Goal: Task Accomplishment & Management: Use online tool/utility

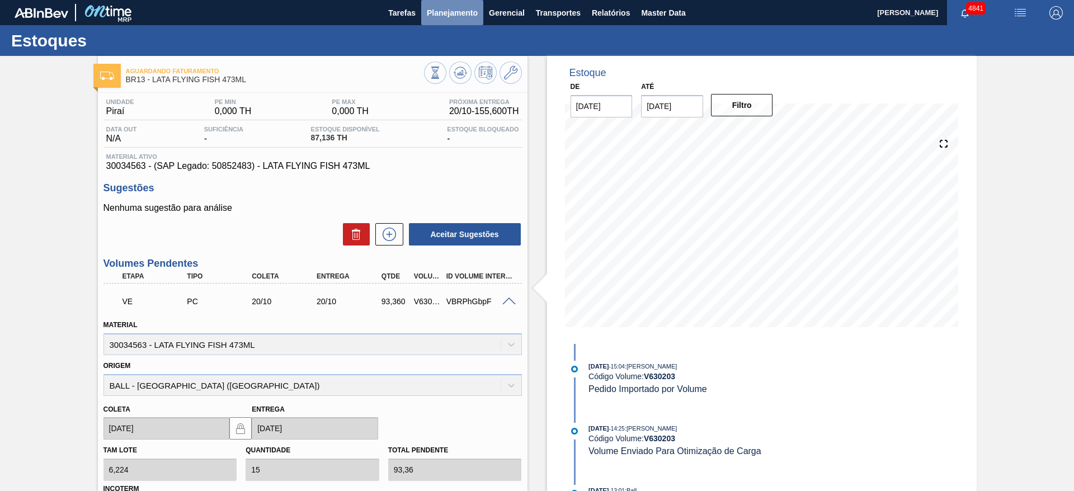
click at [449, 12] on span "Planejamento" at bounding box center [452, 12] width 51 height 13
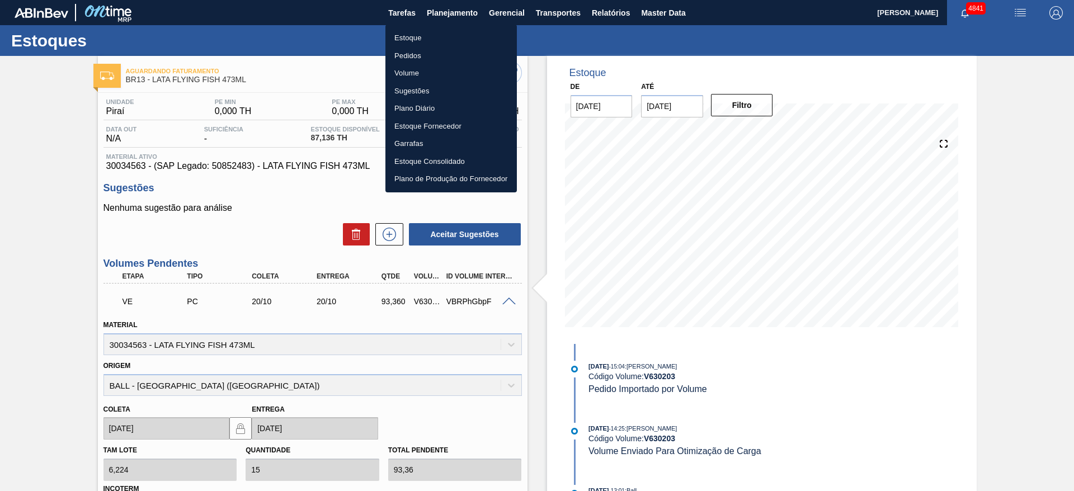
click at [439, 40] on li "Estoque" at bounding box center [451, 38] width 131 height 18
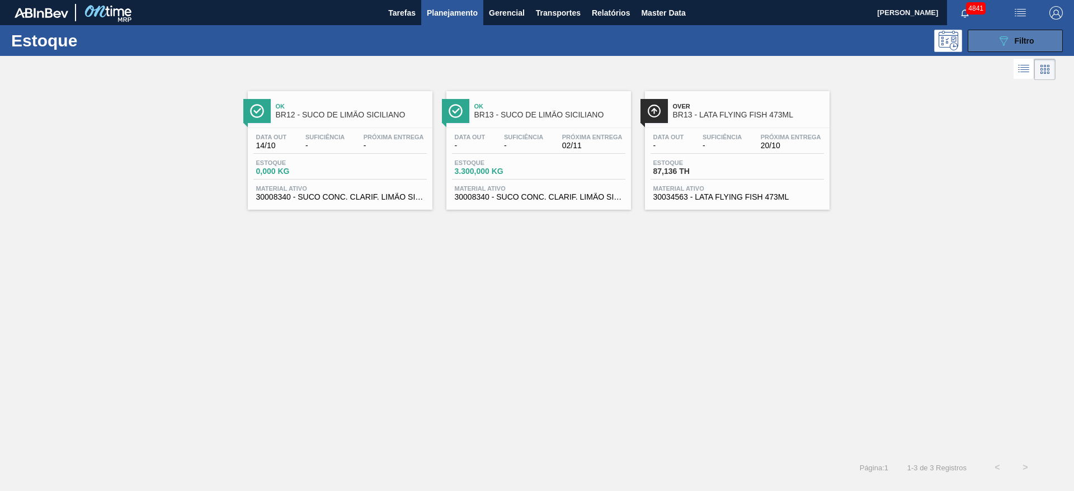
click at [1010, 36] on icon "089F7B8B-B2A5-4AFE-B5C0-19BA573D28AC" at bounding box center [1003, 40] width 13 height 13
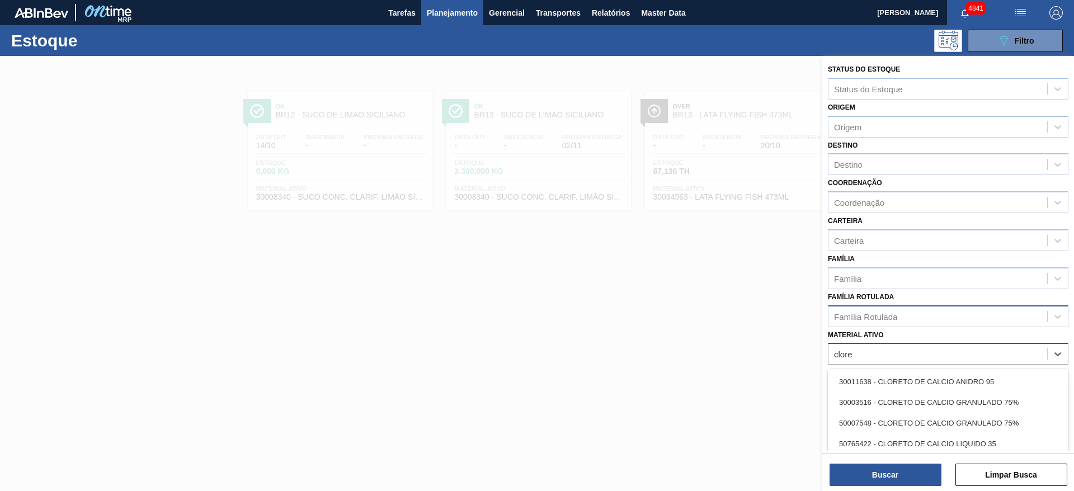
type ativo "clore"
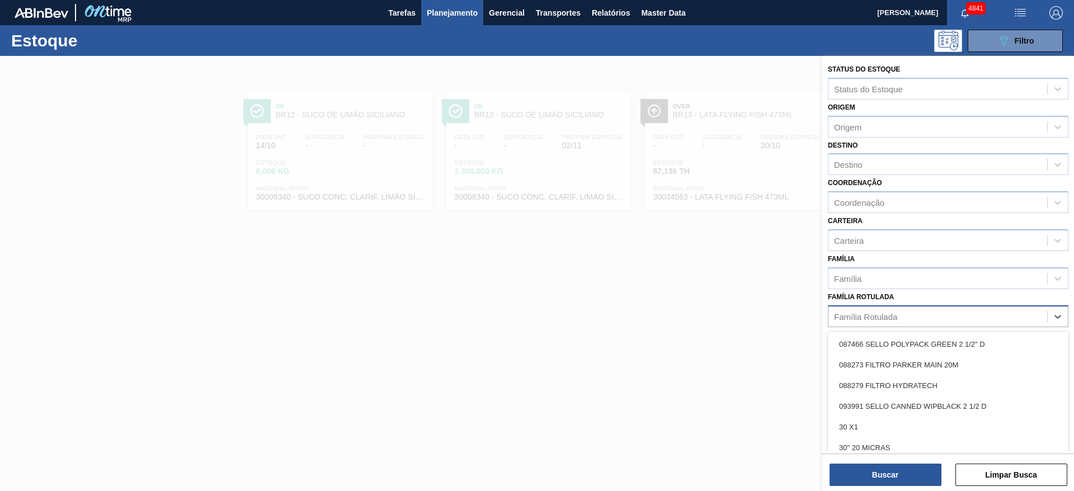
click at [866, 314] on div "Família Rotulada" at bounding box center [865, 317] width 63 height 10
type Rotulada "clore"
click at [875, 384] on div "CLORETO DE CÁLCIO LÍQUIDO" at bounding box center [948, 385] width 241 height 21
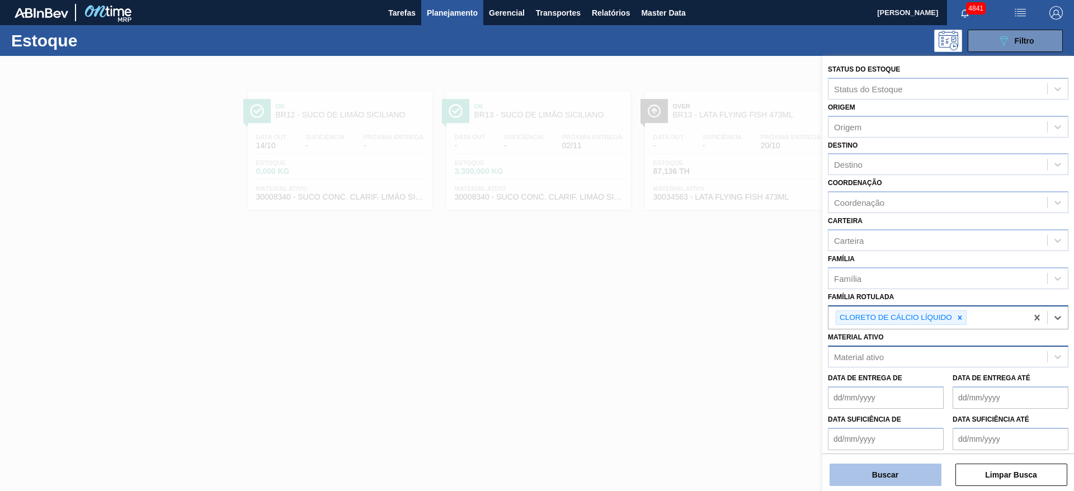
click at [860, 476] on button "Buscar" at bounding box center [886, 475] width 112 height 22
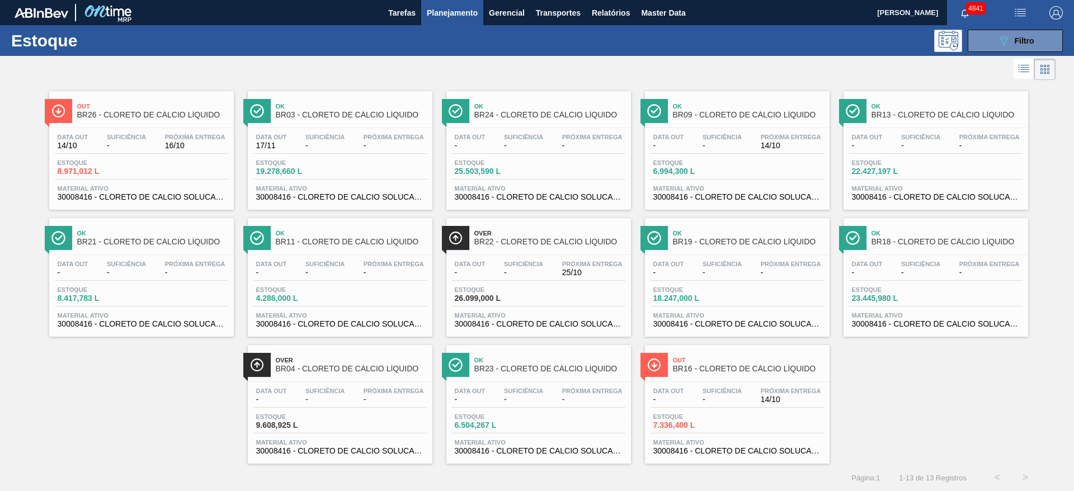
click at [328, 65] on div at bounding box center [528, 69] width 1056 height 27
click at [1055, 40] on button "089F7B8B-B2A5-4AFE-B5C0-19BA573D28AC Filtro" at bounding box center [1015, 41] width 95 height 22
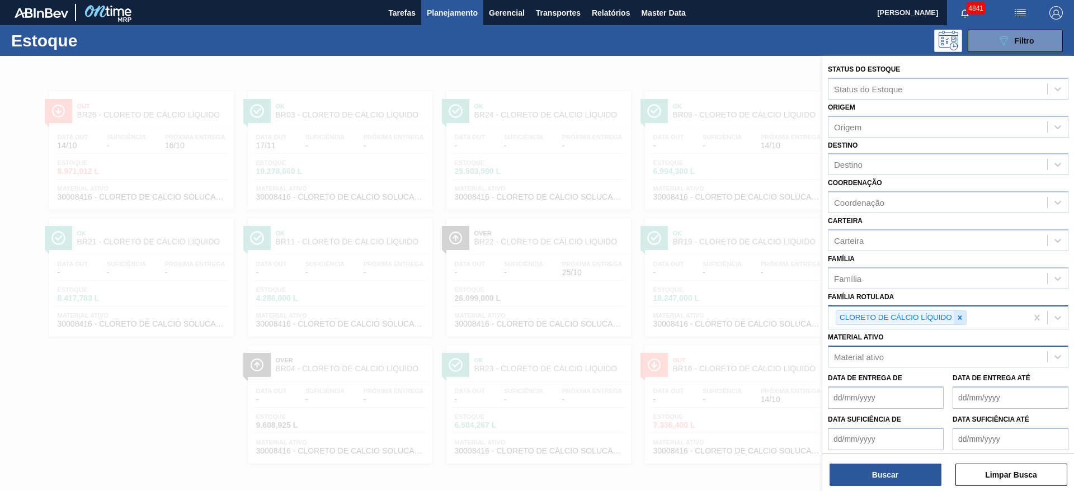
click at [964, 317] on div at bounding box center [960, 318] width 12 height 14
click at [950, 352] on div "Material ativo" at bounding box center [938, 354] width 219 height 16
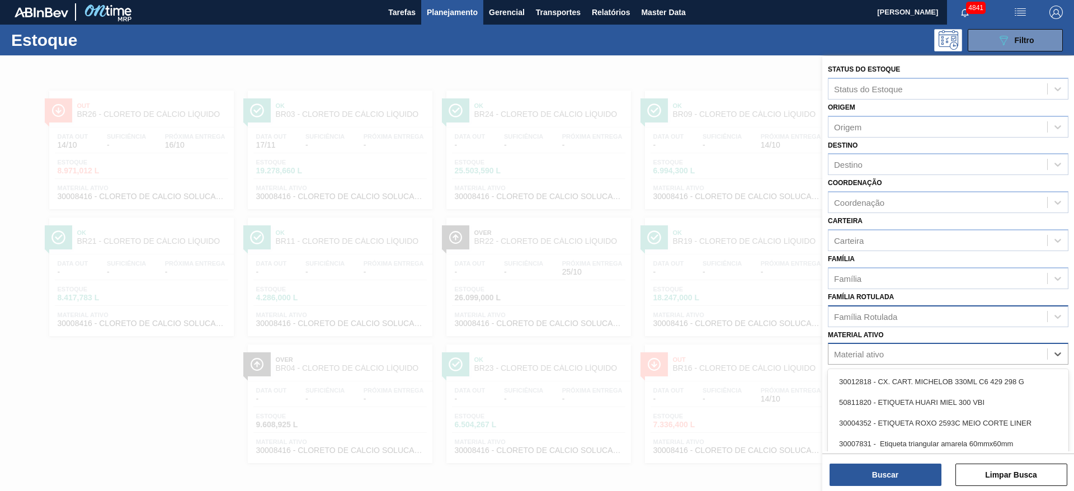
paste ativo "30002867"
type ativo "30002867"
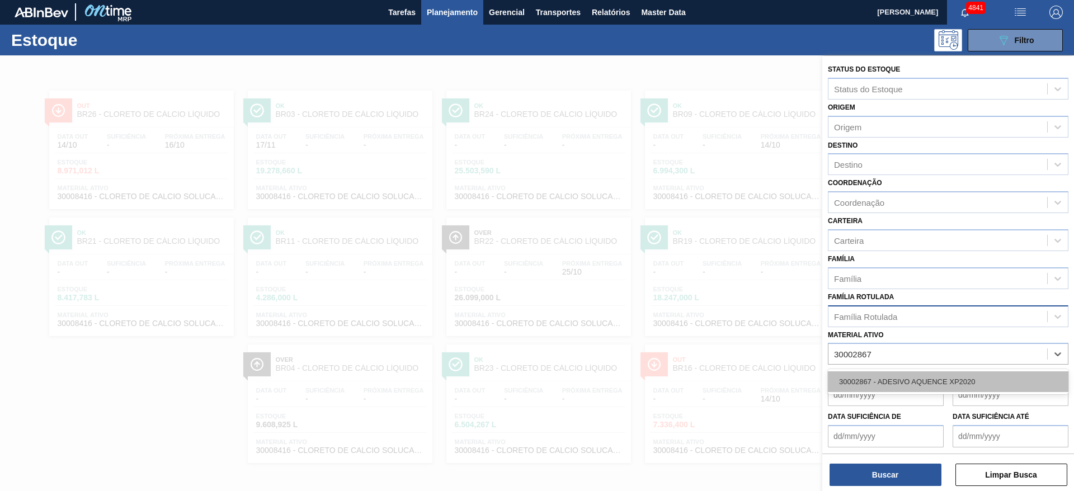
click at [943, 380] on div "30002867 - ADESIVO AQUENCE XP2020" at bounding box center [948, 382] width 241 height 21
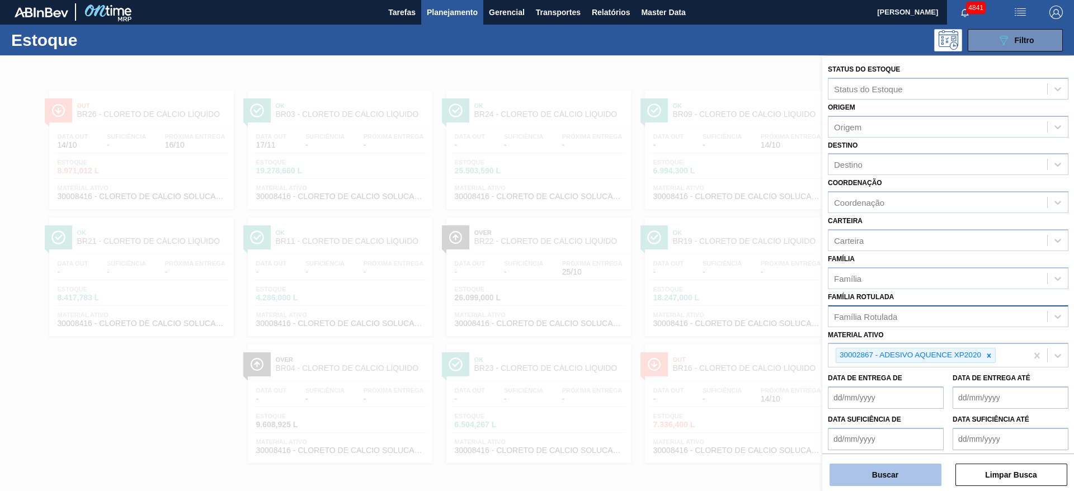
click at [903, 470] on button "Buscar" at bounding box center [886, 475] width 112 height 22
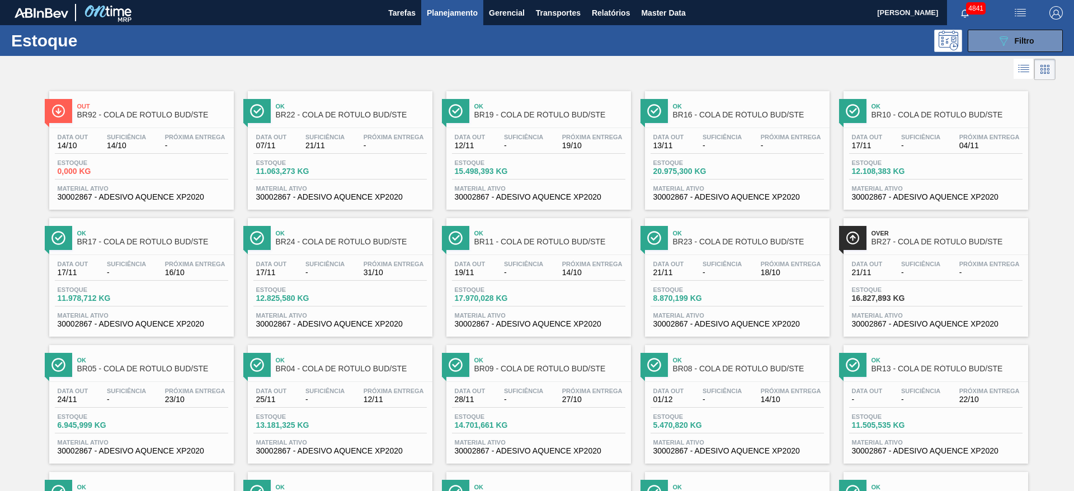
click at [565, 179] on div "Estoque 15.498,393 KG" at bounding box center [538, 169] width 173 height 20
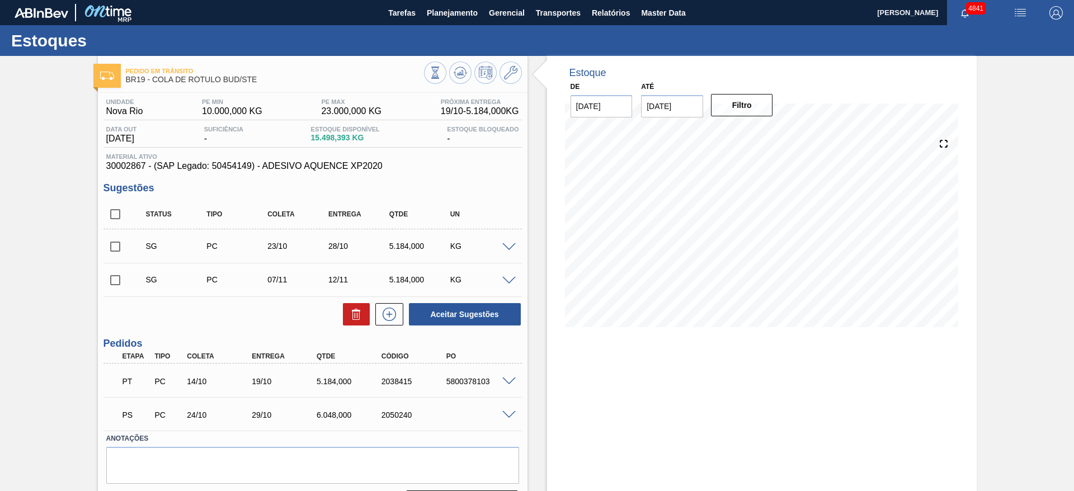
click at [690, 110] on input "[DATE]" at bounding box center [672, 106] width 62 height 22
click at [724, 246] on div "30" at bounding box center [727, 241] width 15 height 15
type input "30/10/2025"
click at [758, 111] on button "Filtro" at bounding box center [742, 105] width 62 height 22
click at [505, 416] on span at bounding box center [508, 415] width 13 height 8
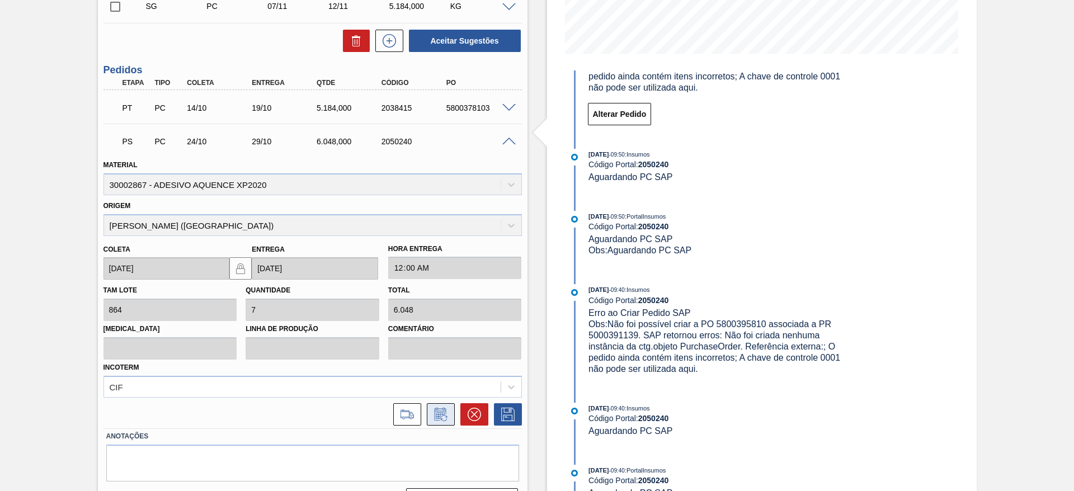
scroll to position [303, 0]
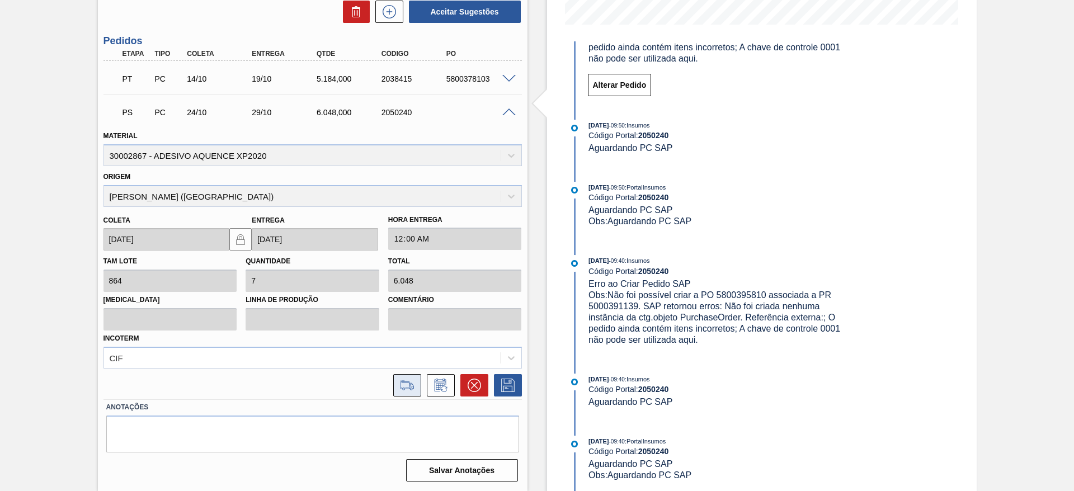
click at [399, 383] on icon at bounding box center [407, 385] width 18 height 13
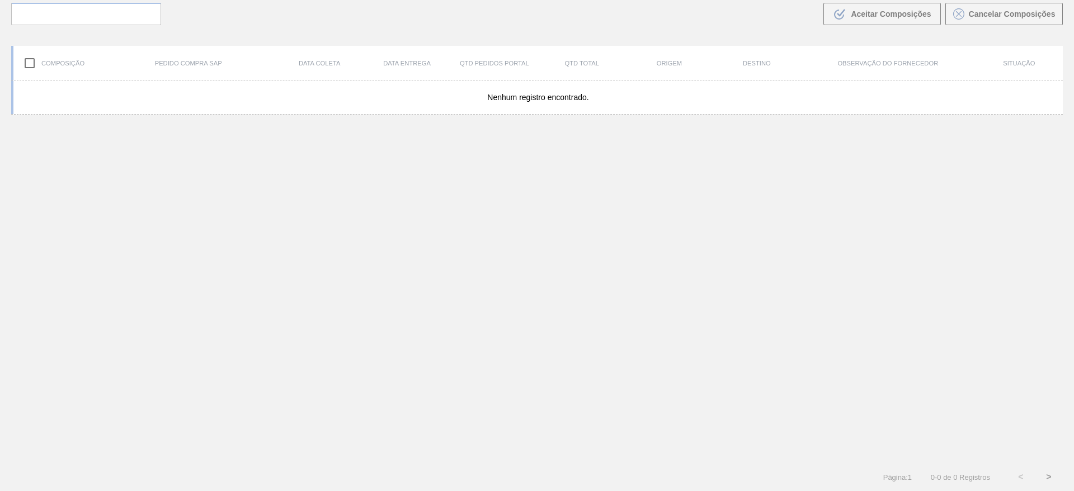
scroll to position [81, 0]
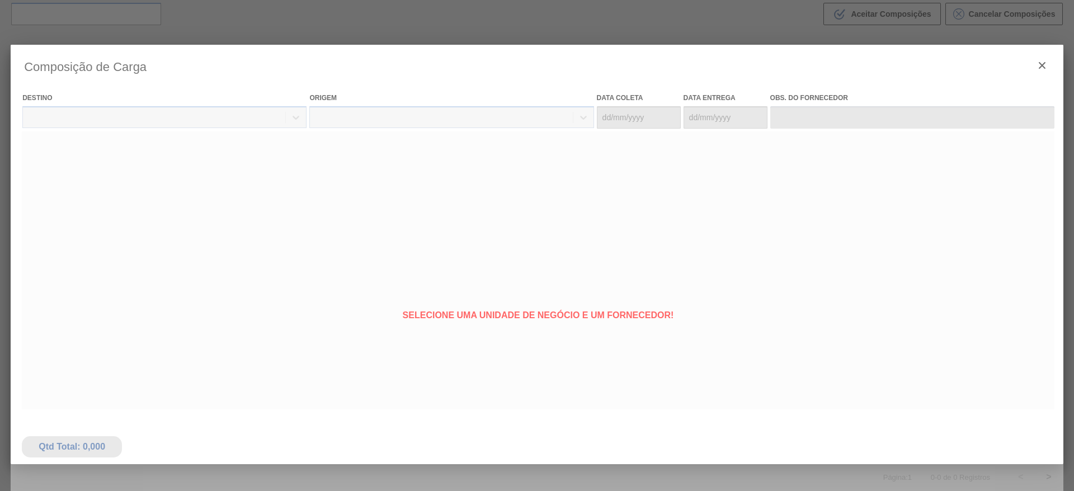
type coleta "24/10/2025"
type Entrega "29/10/2025"
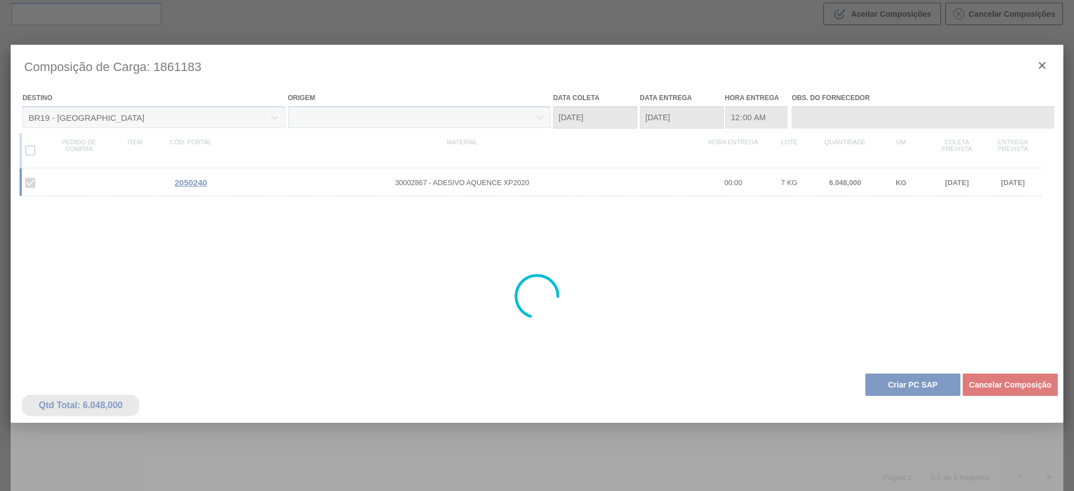
click at [914, 390] on div at bounding box center [537, 297] width 1053 height 504
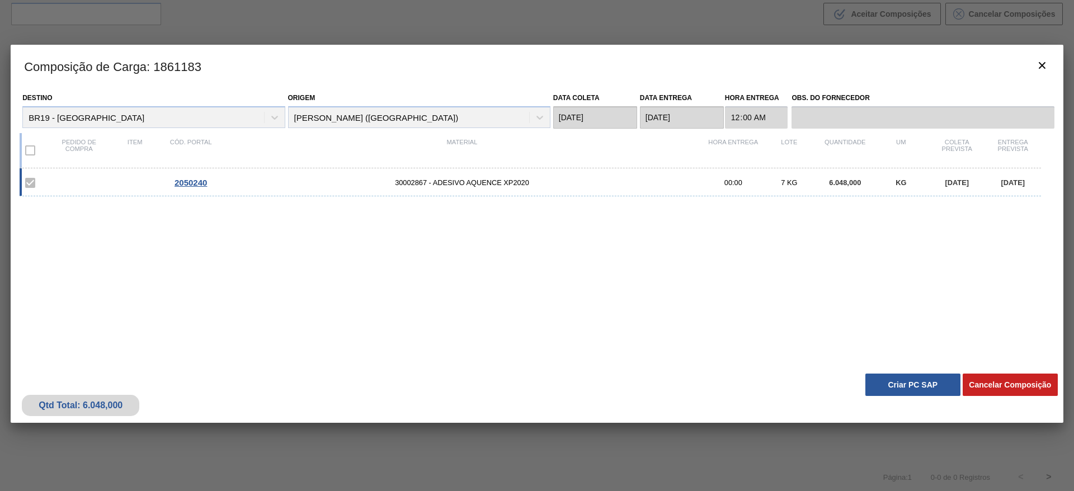
click at [914, 390] on button "Criar PC SAP" at bounding box center [913, 385] width 95 height 22
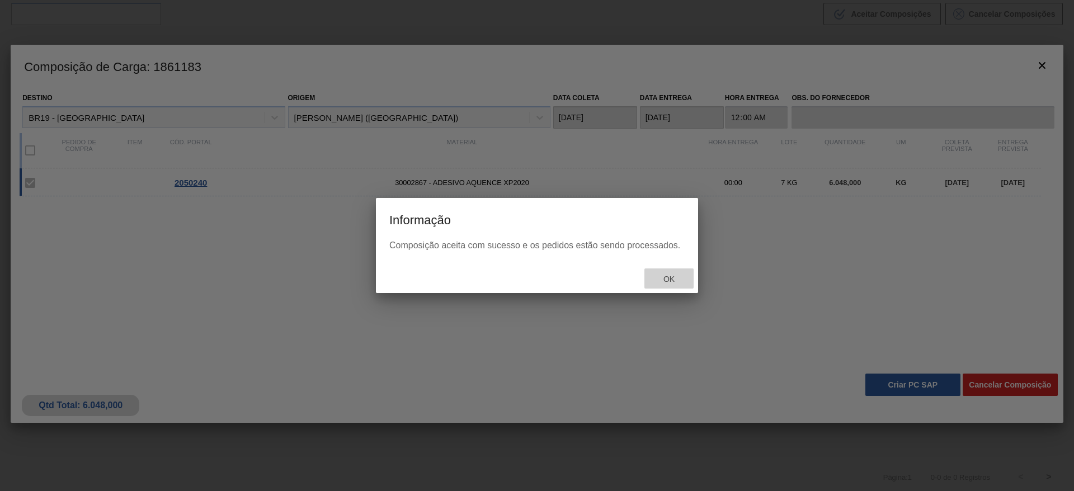
click at [675, 285] on div "Ok" at bounding box center [669, 279] width 49 height 21
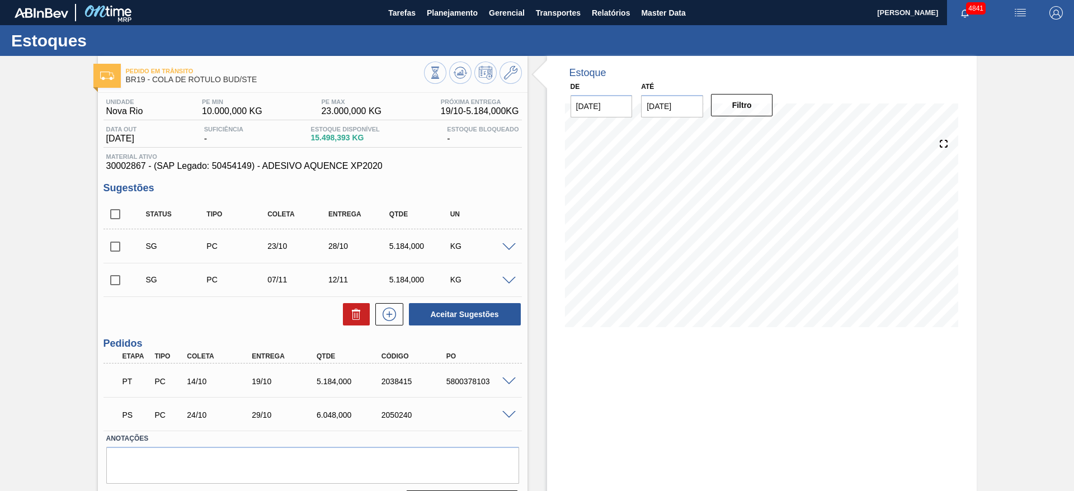
click at [506, 417] on span at bounding box center [508, 415] width 13 height 8
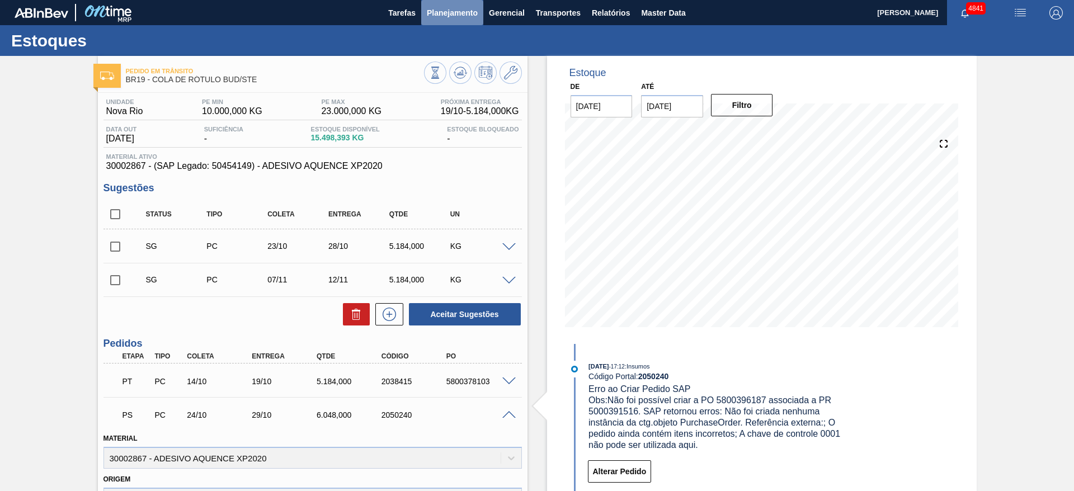
click at [450, 11] on span "Planejamento" at bounding box center [452, 12] width 51 height 13
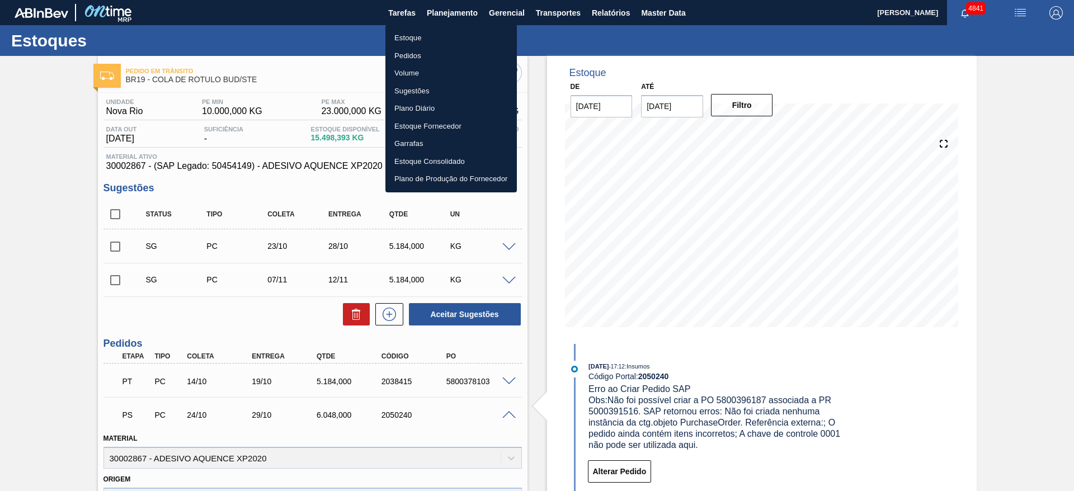
click at [446, 35] on li "Estoque" at bounding box center [451, 38] width 131 height 18
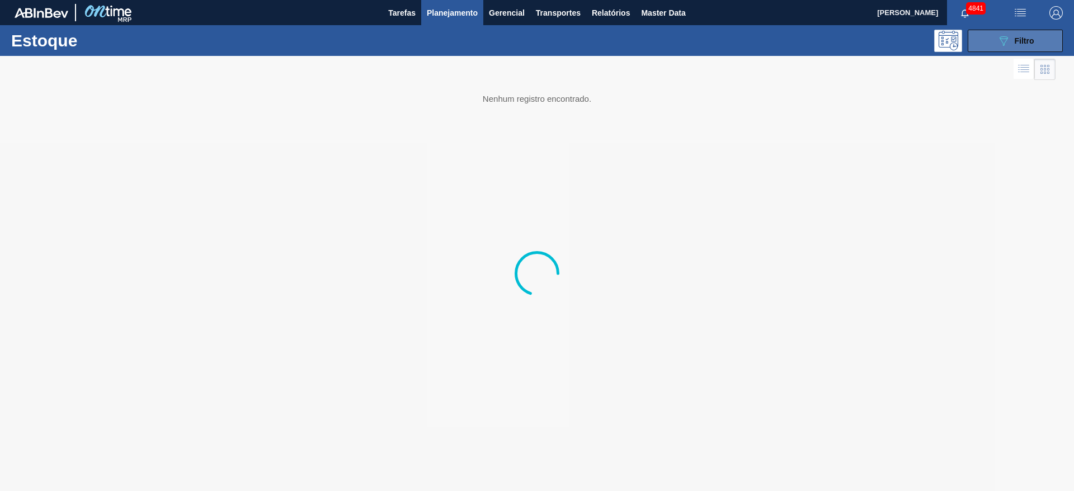
click at [1033, 44] on span "Filtro" at bounding box center [1025, 40] width 20 height 9
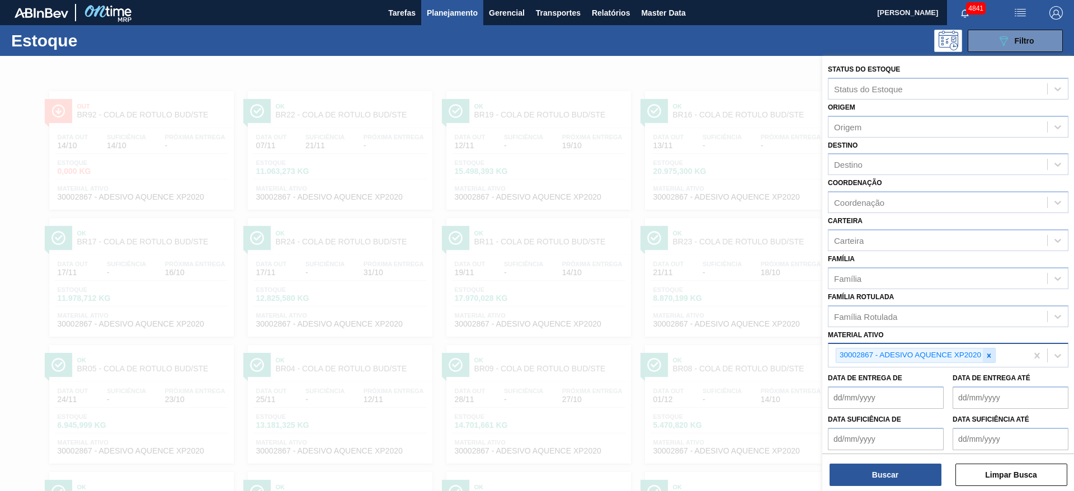
click at [990, 353] on icon at bounding box center [989, 356] width 8 height 8
paste ativo "30003516"
type ativo "30003516"
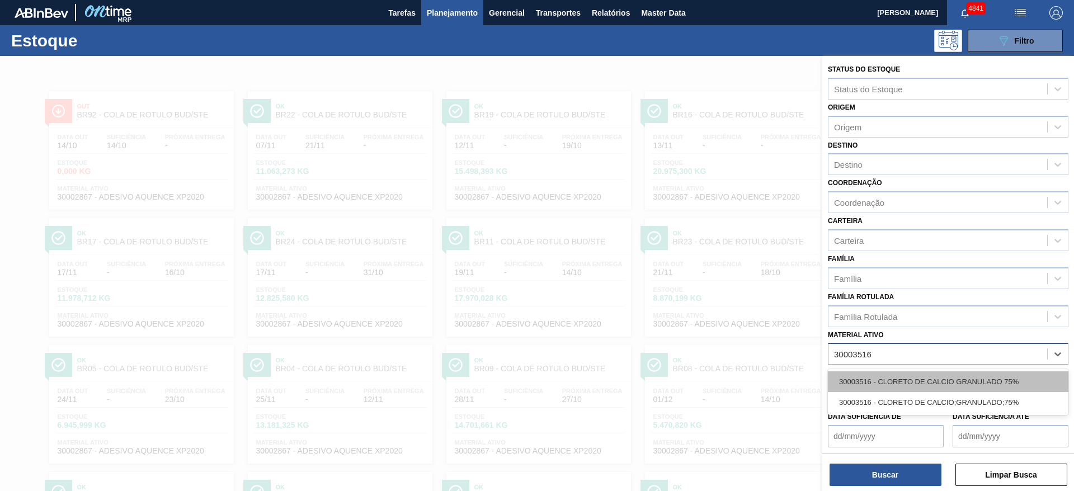
click at [944, 386] on div "30003516 - CLORETO DE CALCIO GRANULADO 75%" at bounding box center [948, 382] width 241 height 21
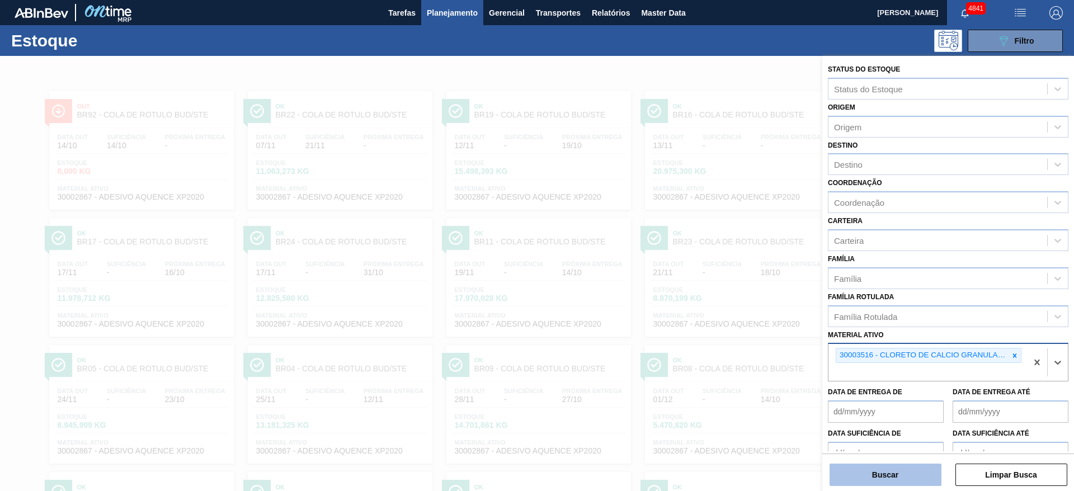
click at [897, 467] on button "Buscar" at bounding box center [886, 475] width 112 height 22
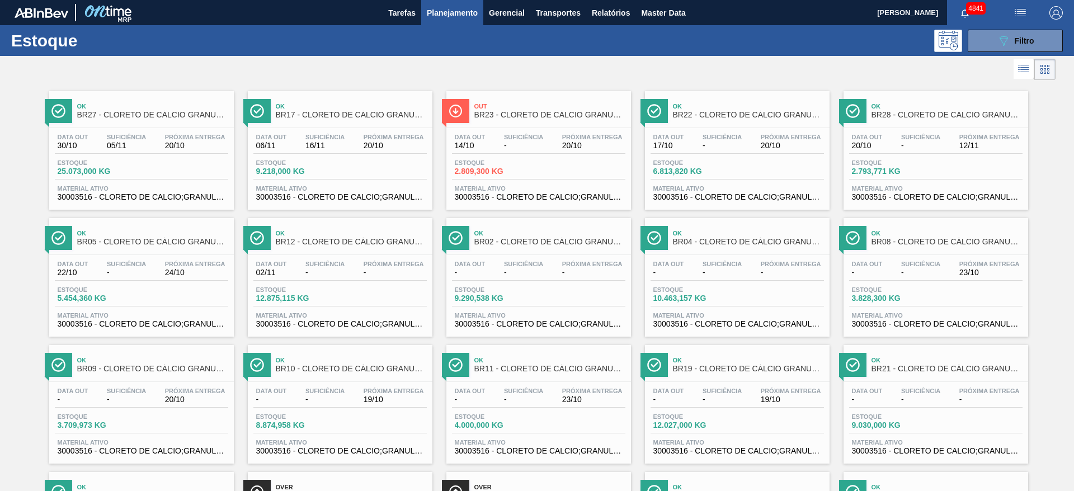
click at [128, 186] on span "Material ativo" at bounding box center [142, 188] width 168 height 7
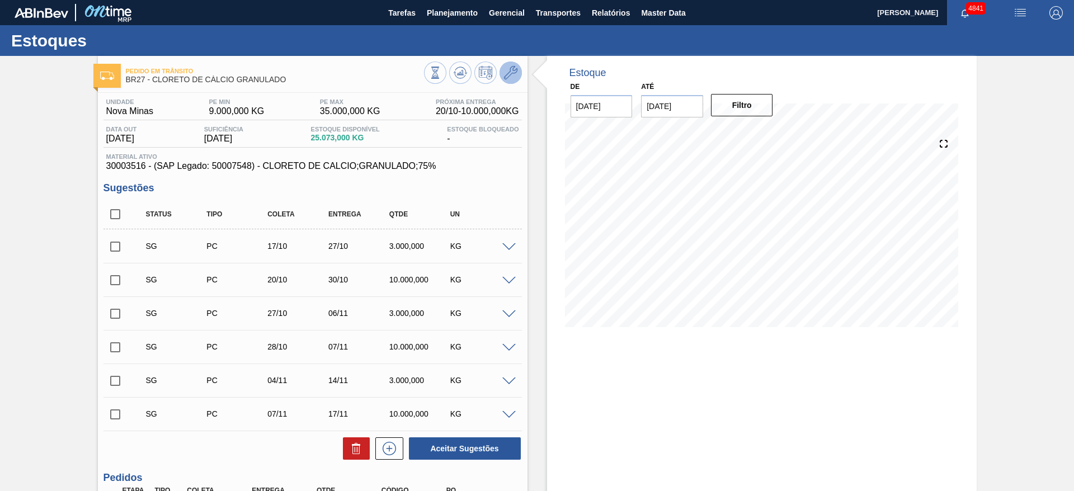
click at [510, 69] on icon at bounding box center [510, 72] width 13 height 13
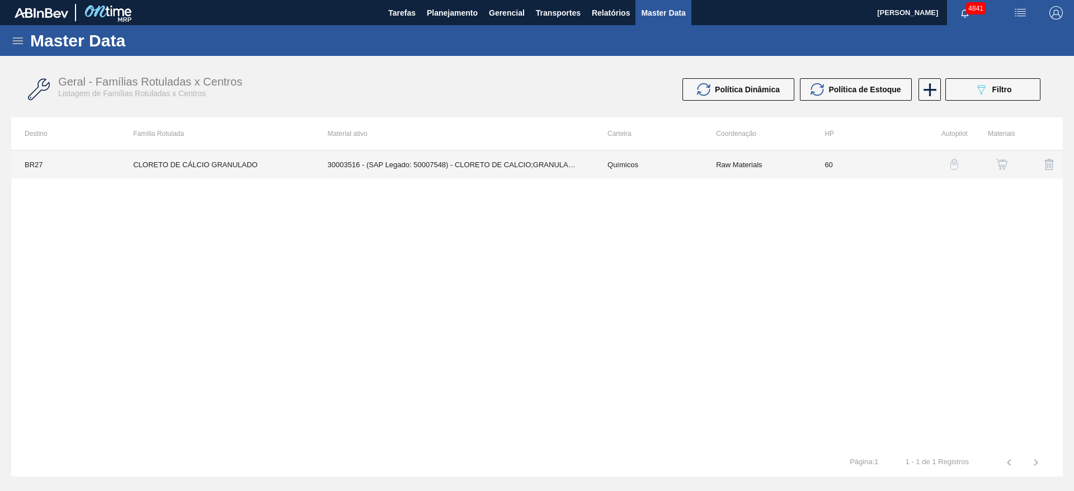
click at [625, 154] on td "Químicos" at bounding box center [648, 165] width 109 height 28
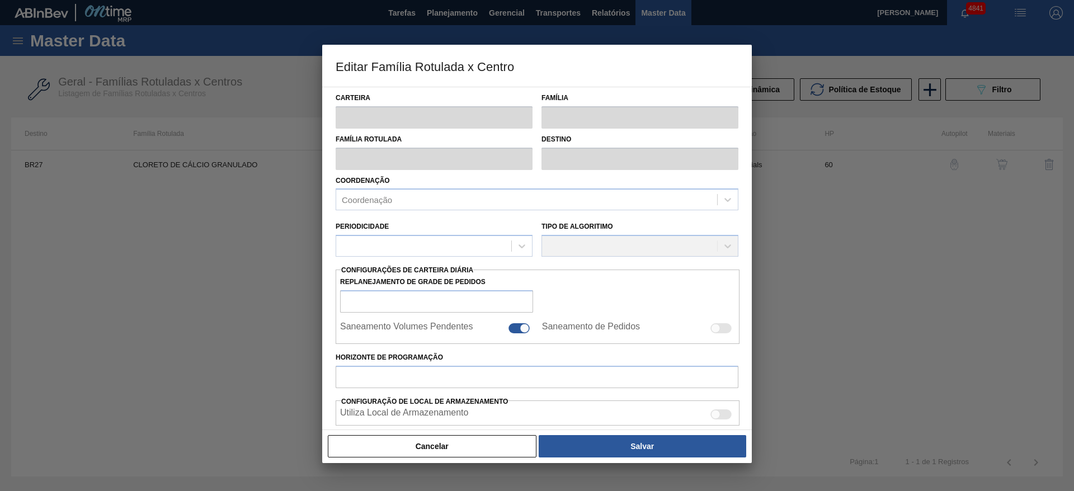
type input "Químicos"
type input "Cloreto de Cálcio"
type input "CLORETO DE CÁLCIO GRANULADO"
type input "BR27 - Nova Minas"
type input "60"
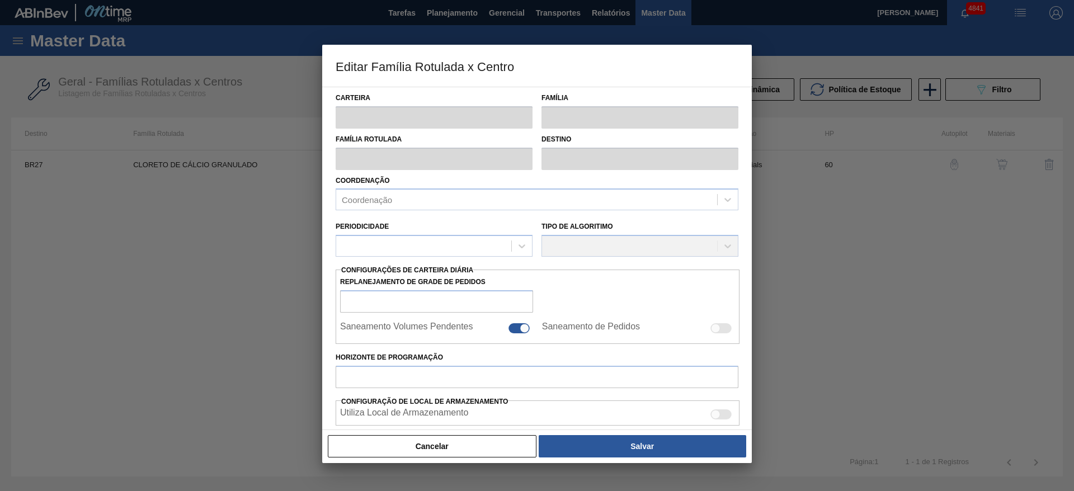
type input "9.000"
type input "35.000"
type input "50"
type input "22.000,000"
checkbox input "true"
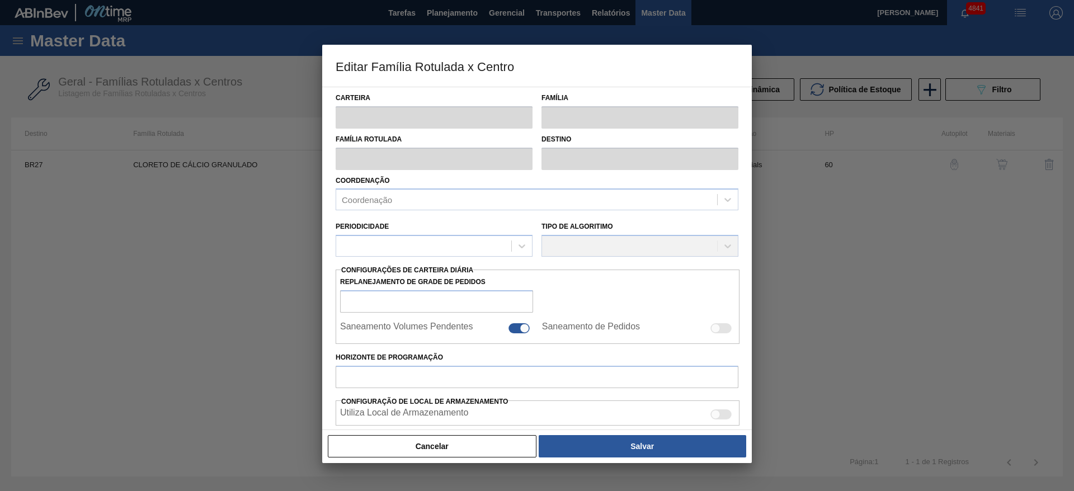
checkbox input "true"
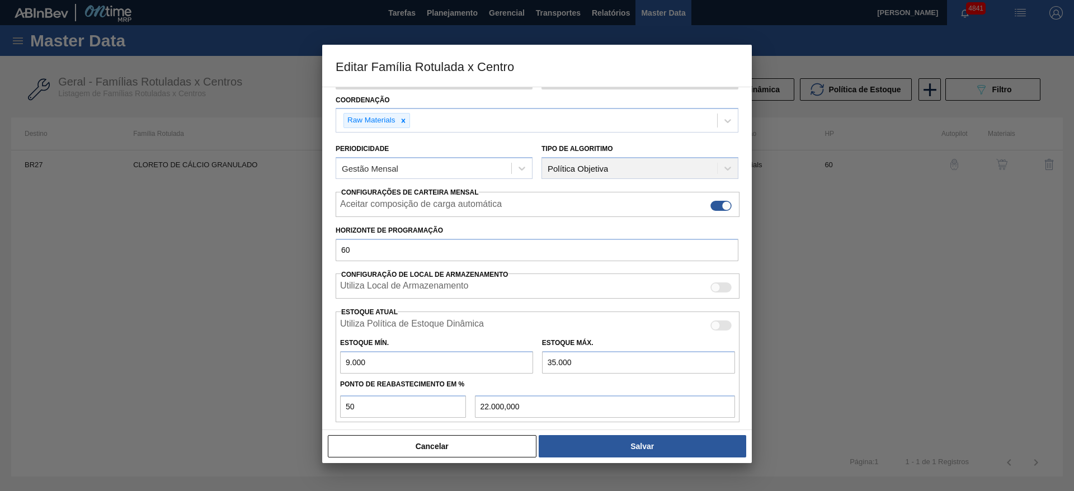
scroll to position [168, 0]
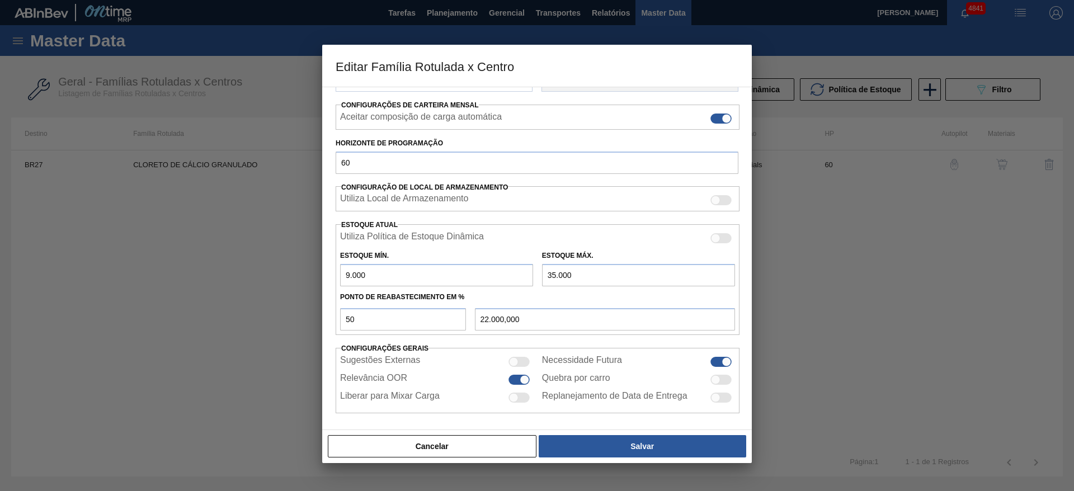
click at [554, 279] on input "35.000" at bounding box center [638, 275] width 193 height 22
type input "36.000"
type input "22.500,000"
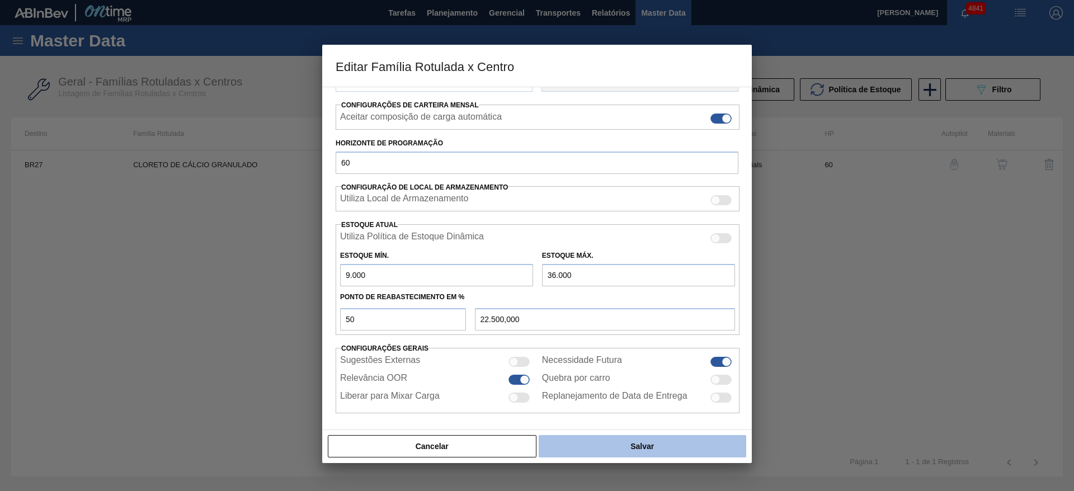
type input "36.000"
click at [601, 446] on button "Salvar" at bounding box center [643, 446] width 208 height 22
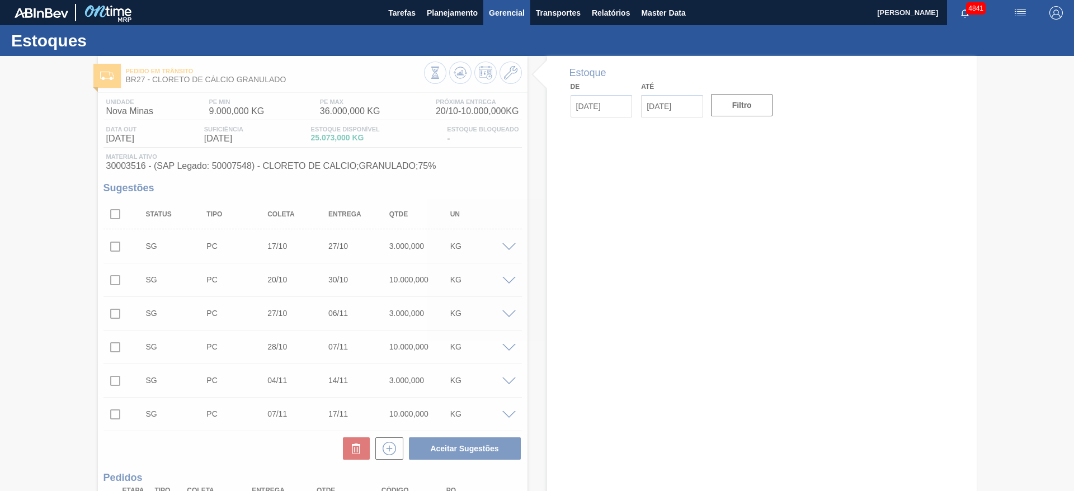
type input "[DATE]"
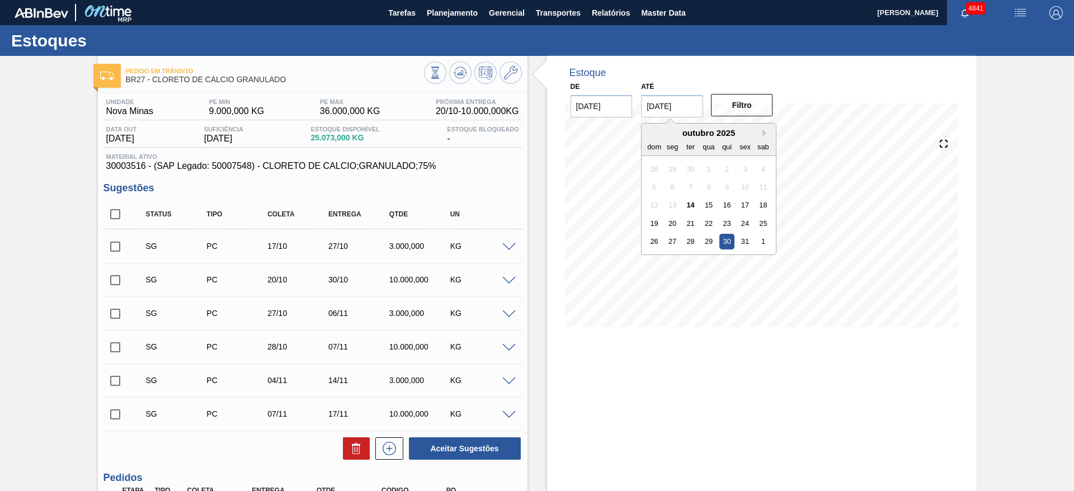
click at [670, 110] on input "30/10/2025" at bounding box center [672, 106] width 62 height 22
click at [763, 132] on button "Next Month" at bounding box center [767, 133] width 8 height 8
click at [651, 251] on div "30 1 2 3 4 5 6" at bounding box center [709, 260] width 127 height 18
click at [657, 254] on div "30" at bounding box center [654, 259] width 15 height 15
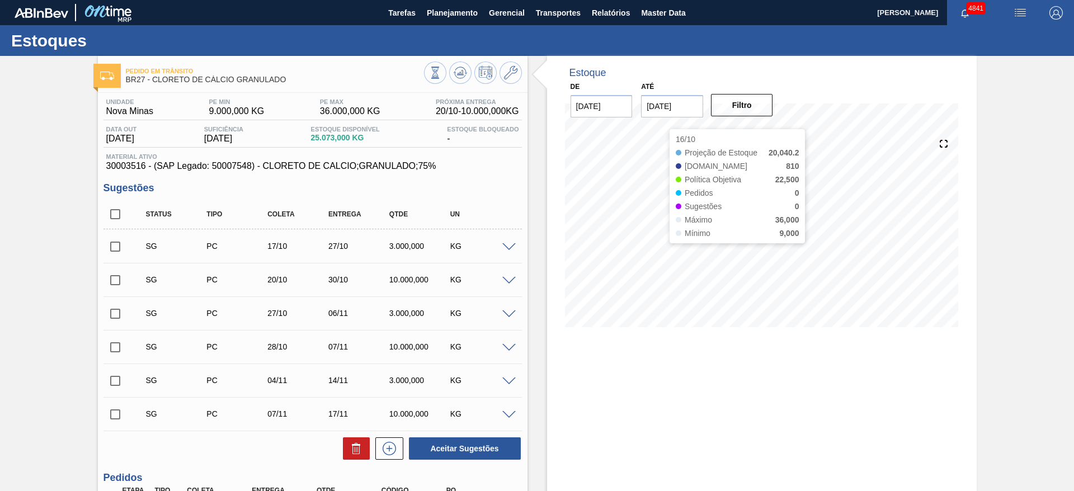
type input "30/11/2025"
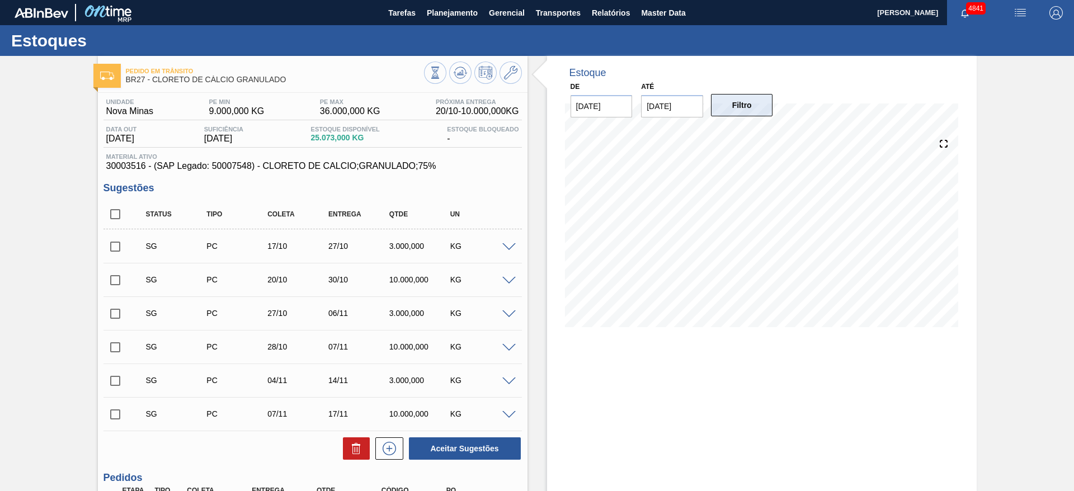
click at [746, 105] on button "Filtro" at bounding box center [742, 105] width 62 height 22
click at [471, 18] on span "Planejamento" at bounding box center [452, 12] width 51 height 13
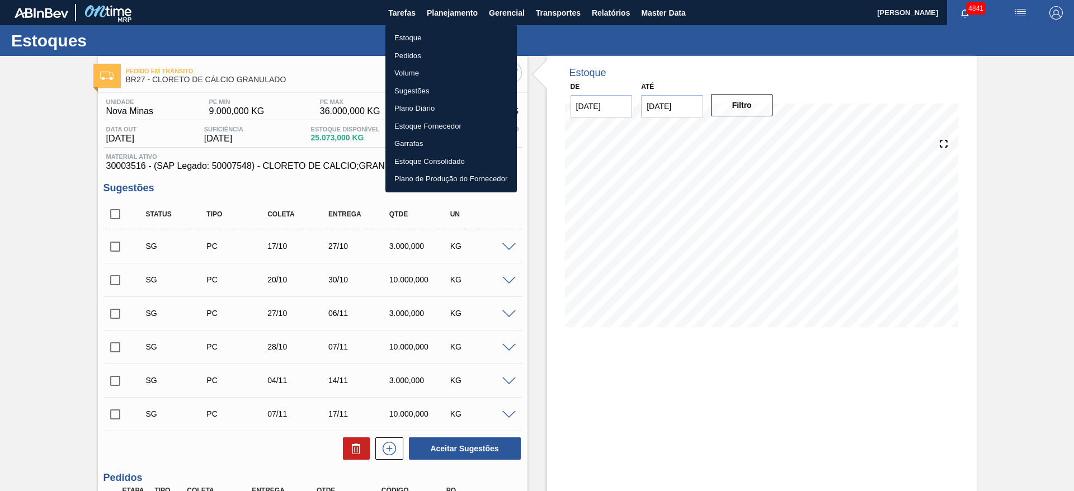
click at [452, 37] on li "Estoque" at bounding box center [451, 38] width 131 height 18
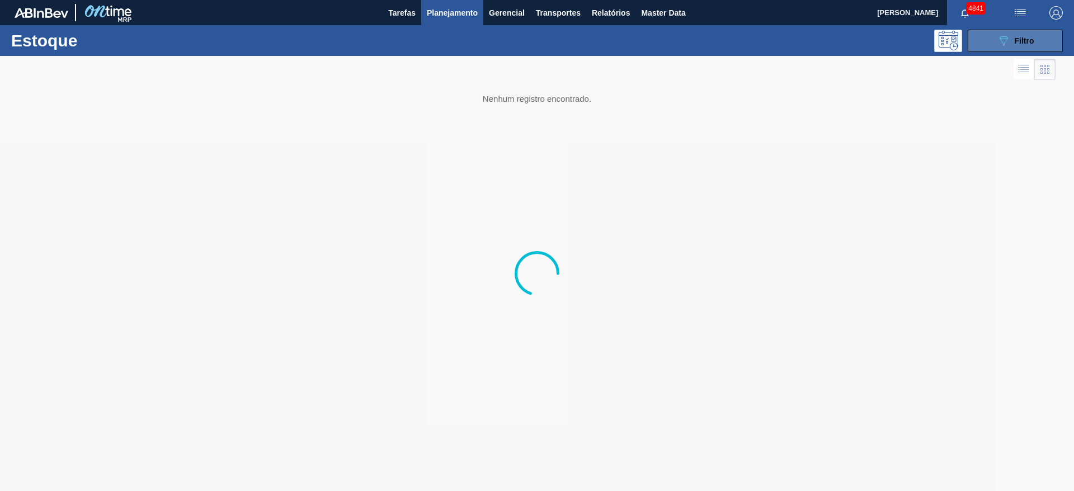
click at [1047, 36] on button "089F7B8B-B2A5-4AFE-B5C0-19BA573D28AC Filtro" at bounding box center [1015, 41] width 95 height 22
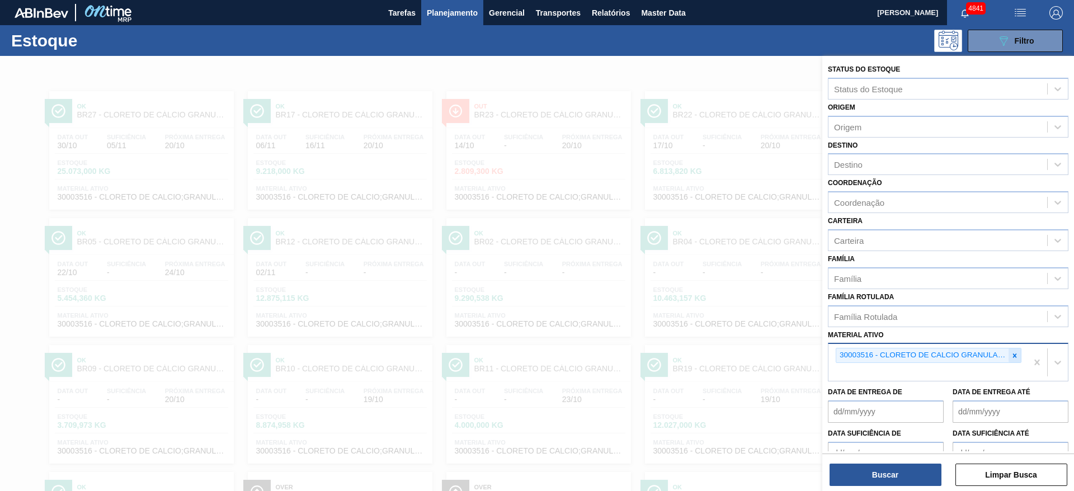
click at [1016, 361] on div at bounding box center [1015, 356] width 12 height 14
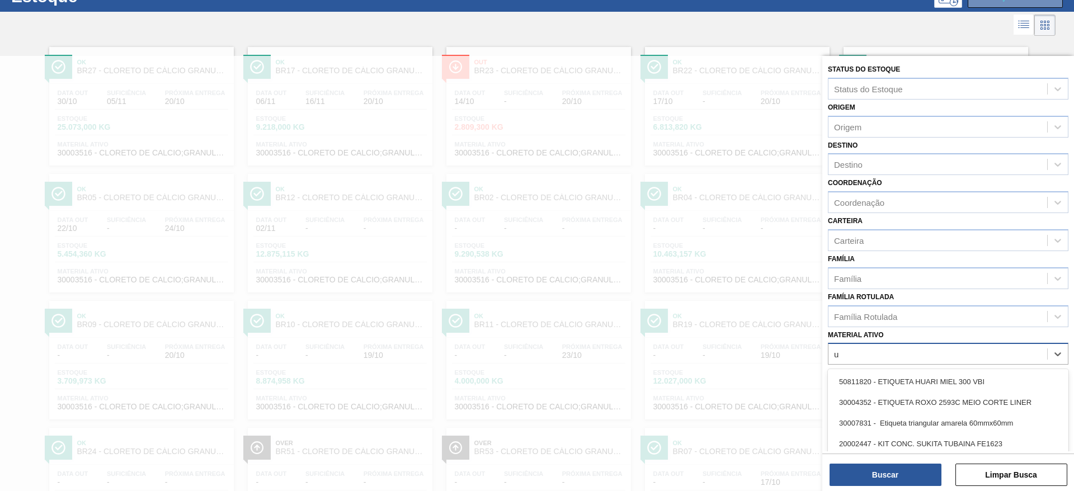
scroll to position [50, 0]
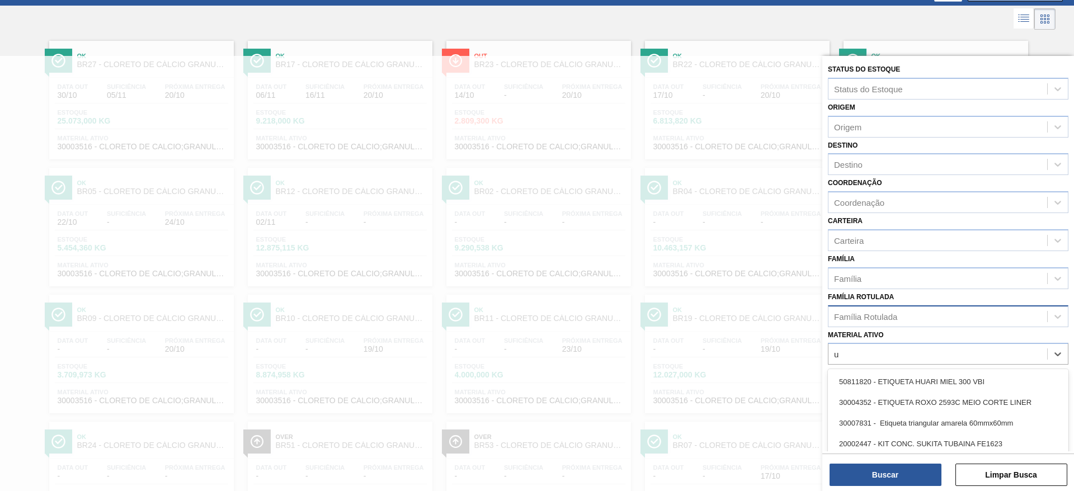
type ativo "u"
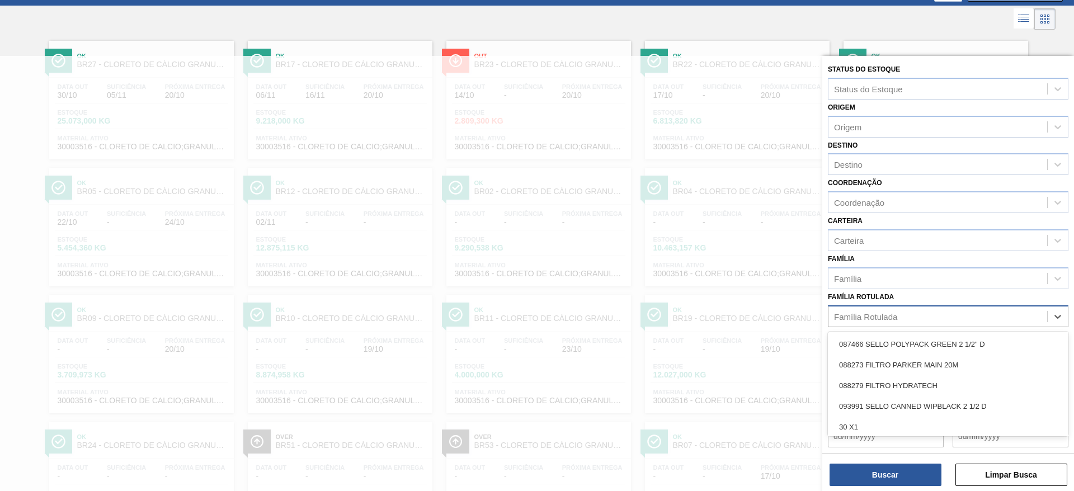
scroll to position [63, 0]
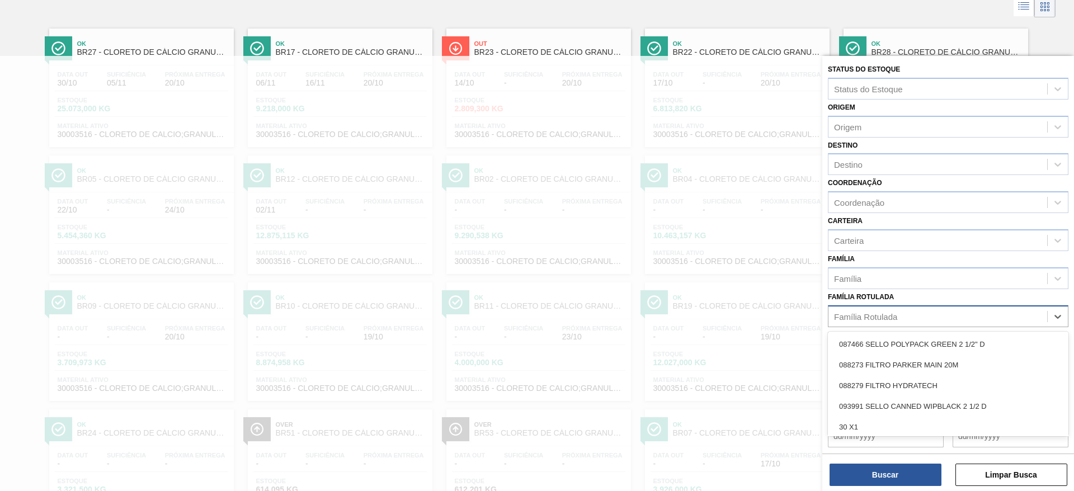
click at [975, 315] on div "Família Rotulada" at bounding box center [938, 316] width 219 height 16
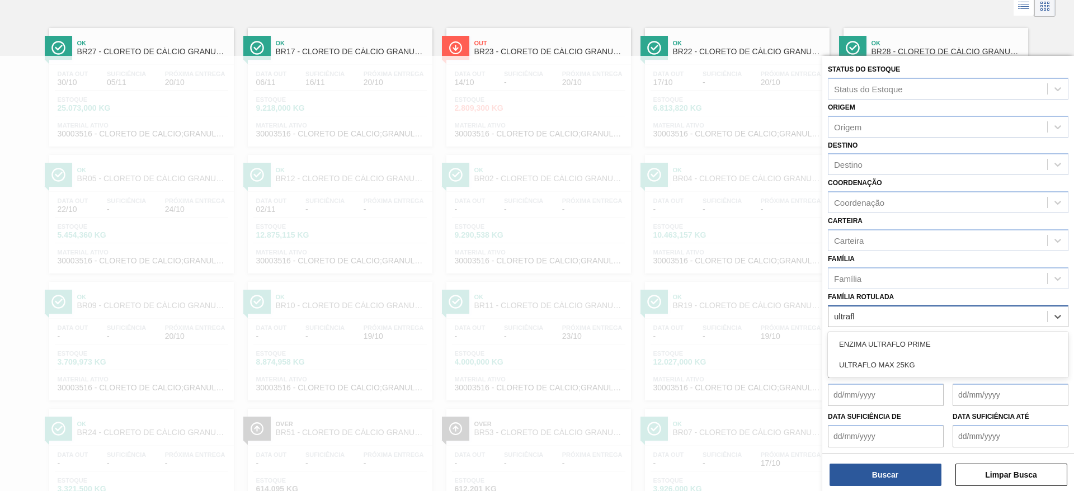
type Rotulada "ultraflo"
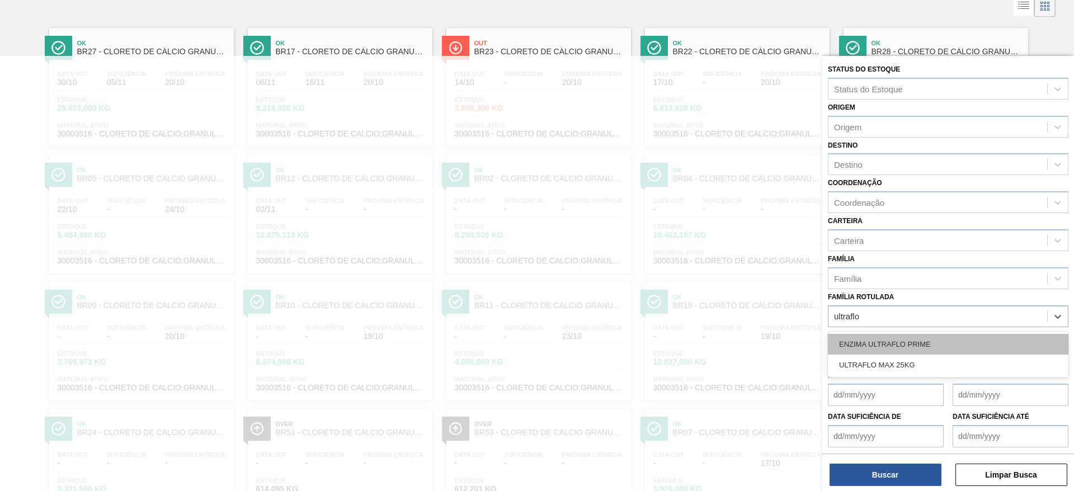
click at [968, 343] on div "ENZIMA ULTRAFLO PRIME" at bounding box center [948, 344] width 241 height 21
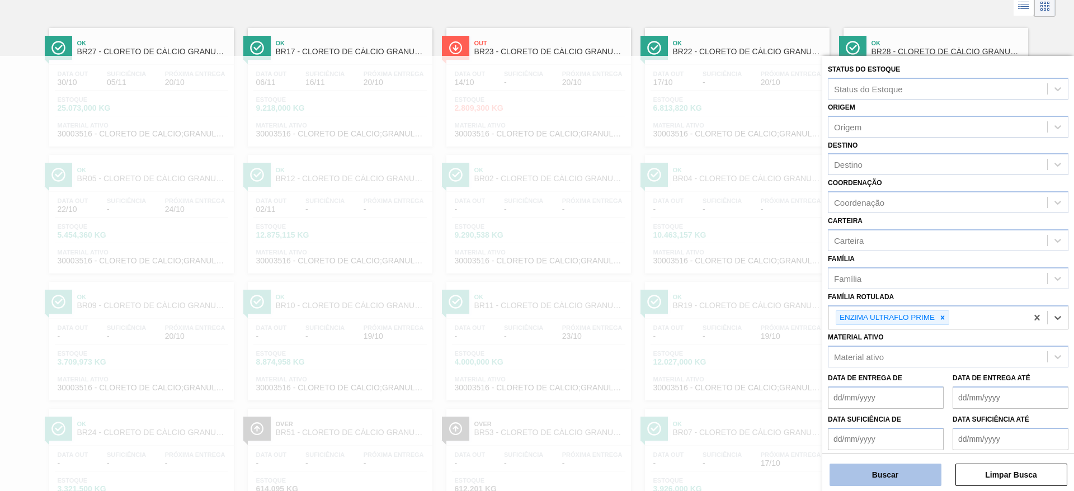
click at [910, 468] on button "Buscar" at bounding box center [886, 475] width 112 height 22
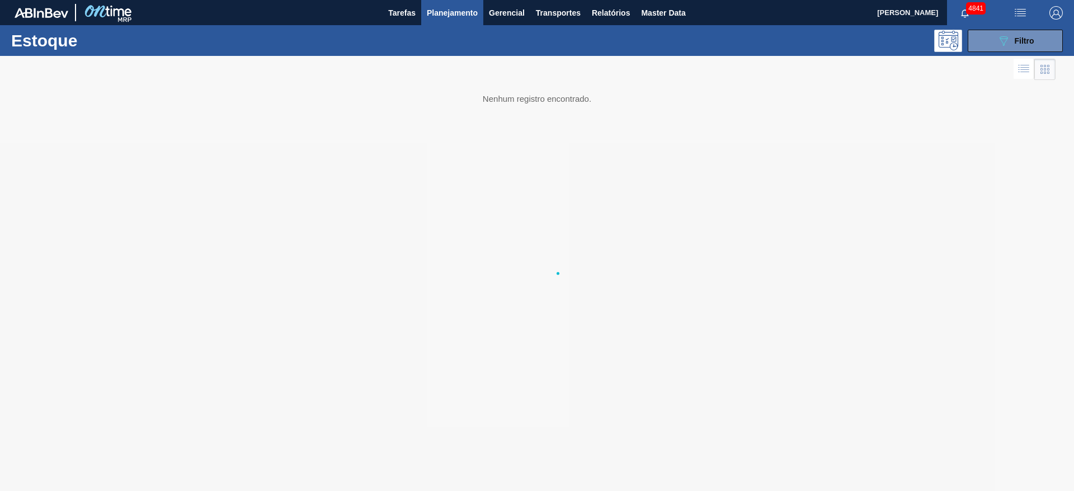
scroll to position [0, 0]
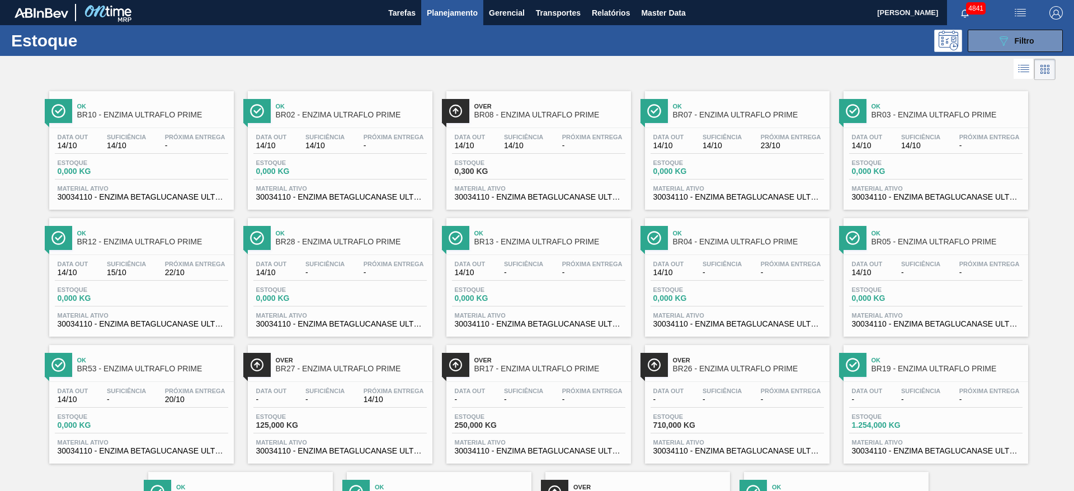
click at [203, 255] on div "Data out 14/10 Suficiência 15/10 Próxima Entrega 22/10 Estoque 0,000 KG Materia…" at bounding box center [141, 293] width 185 height 76
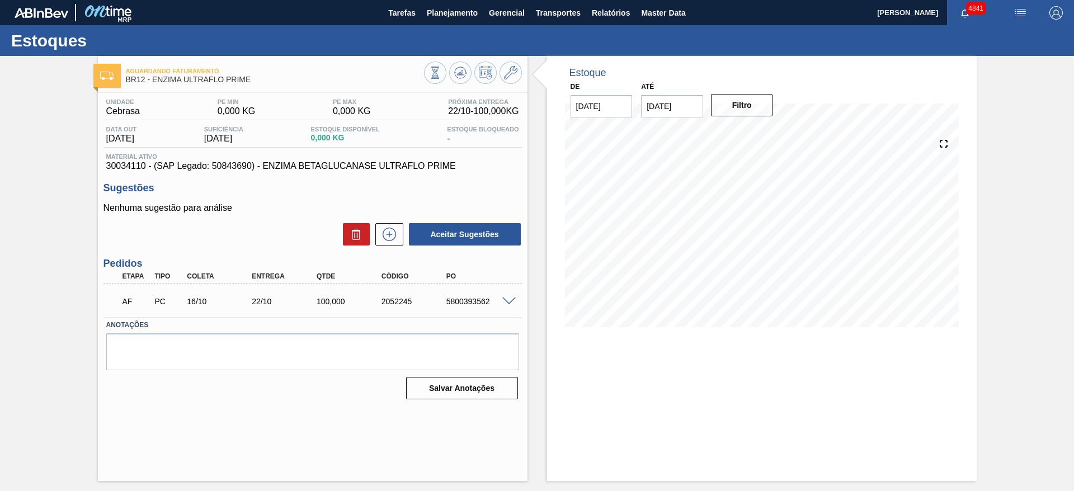
click at [513, 300] on span at bounding box center [508, 302] width 13 height 8
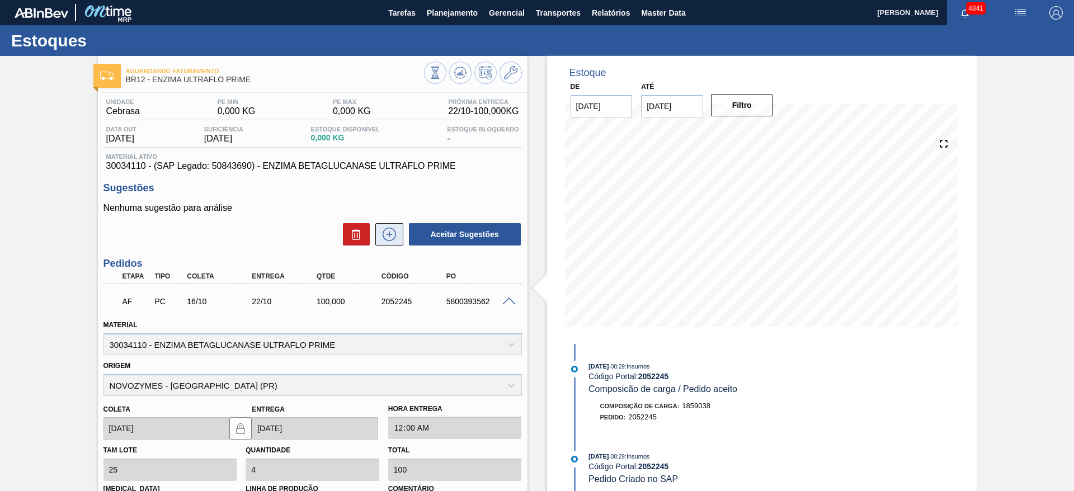
click at [391, 237] on icon at bounding box center [389, 234] width 18 height 13
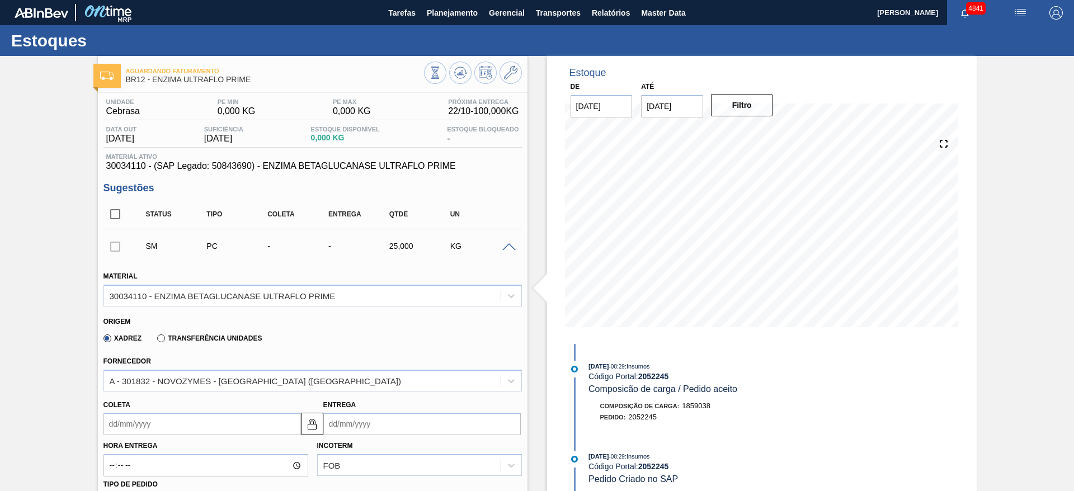
click at [166, 423] on input "Coleta" at bounding box center [203, 424] width 198 height 22
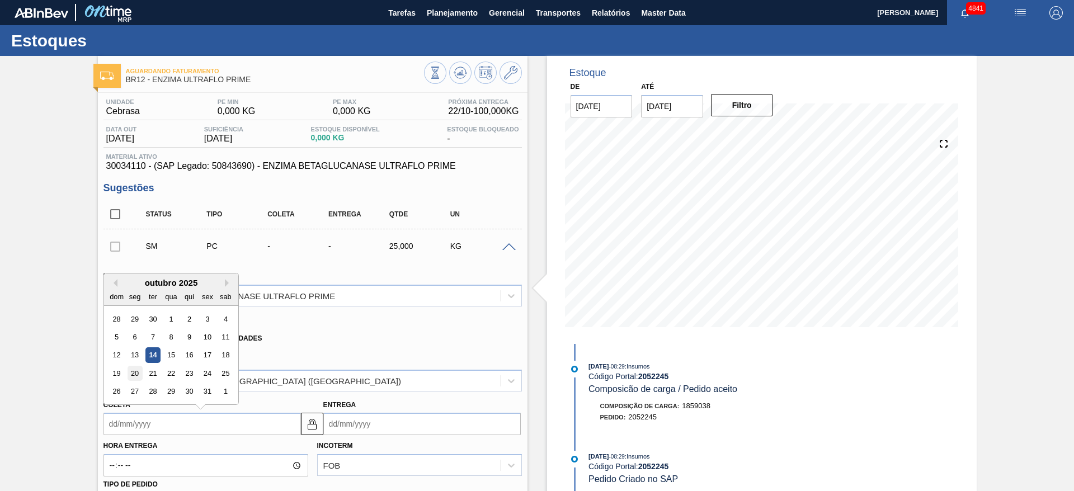
click at [128, 369] on div "20" at bounding box center [134, 373] width 15 height 15
type input "20/10/2025"
type input "27/10/2025"
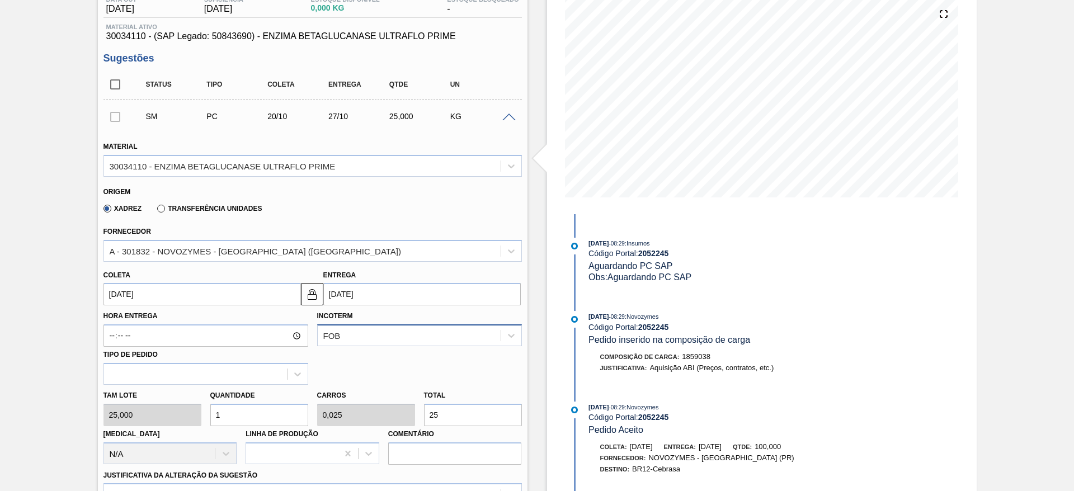
scroll to position [168, 0]
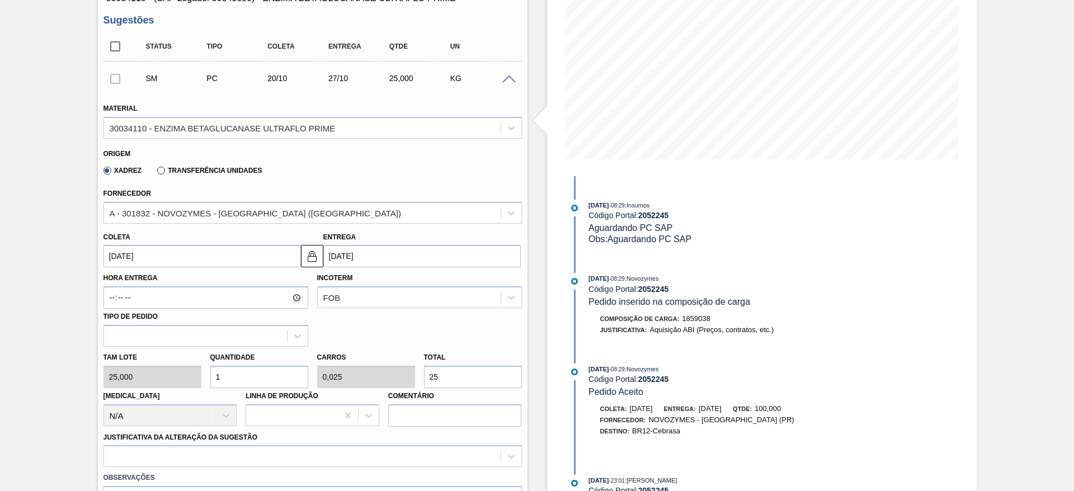
click at [206, 383] on div "Quantidade 1" at bounding box center [259, 369] width 107 height 39
drag, startPoint x: 225, startPoint y: 377, endPoint x: 213, endPoint y: 383, distance: 14.3
click at [213, 383] on input "1" at bounding box center [259, 377] width 98 height 22
type input "6"
type input "0,15"
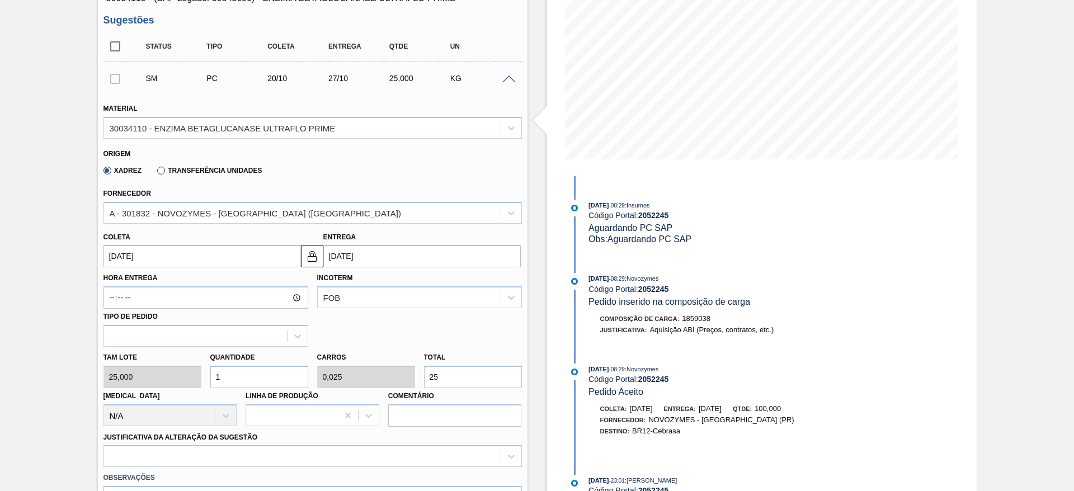
type input "150"
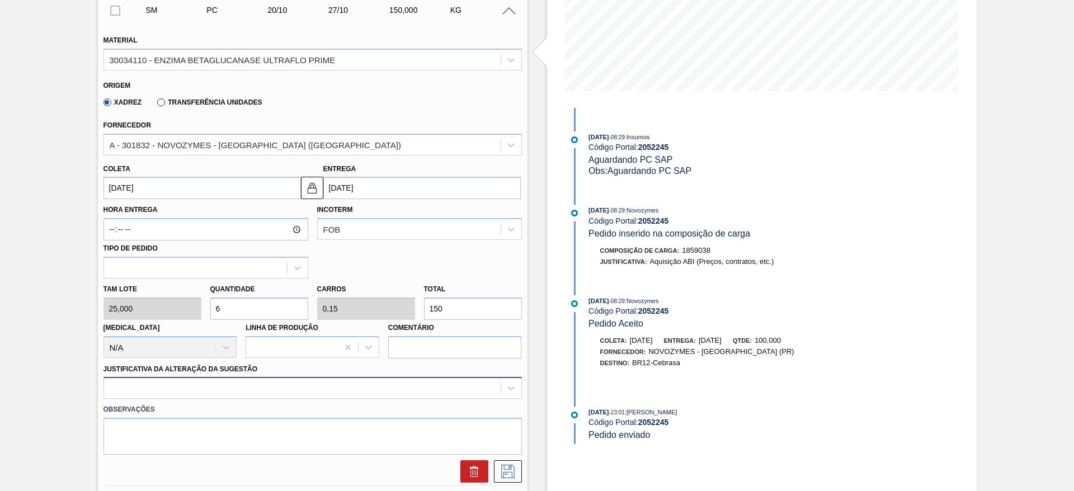
scroll to position [252, 0]
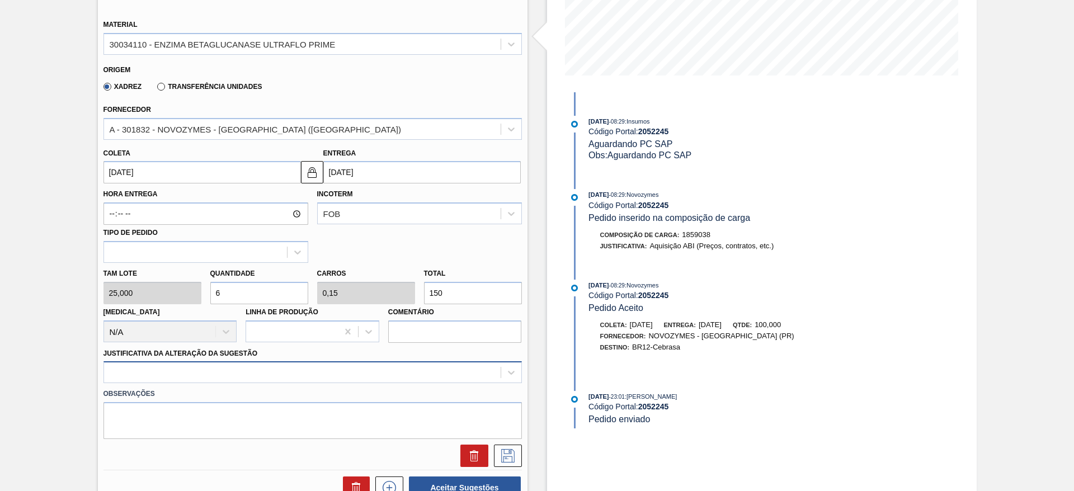
type input "6"
click at [238, 375] on div at bounding box center [313, 372] width 419 height 22
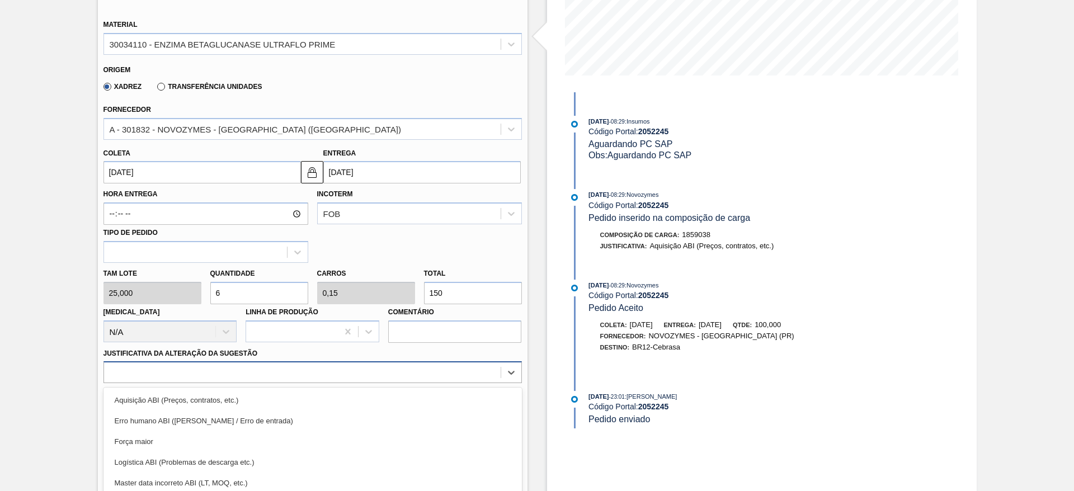
scroll to position [321, 0]
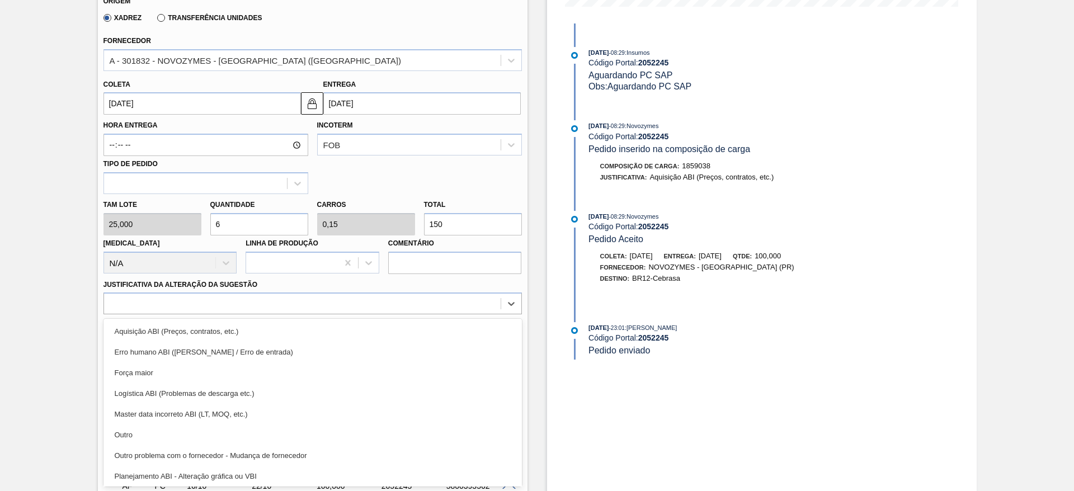
drag, startPoint x: 239, startPoint y: 435, endPoint x: 253, endPoint y: 430, distance: 14.2
click at [240, 436] on div "Outro" at bounding box center [313, 435] width 419 height 21
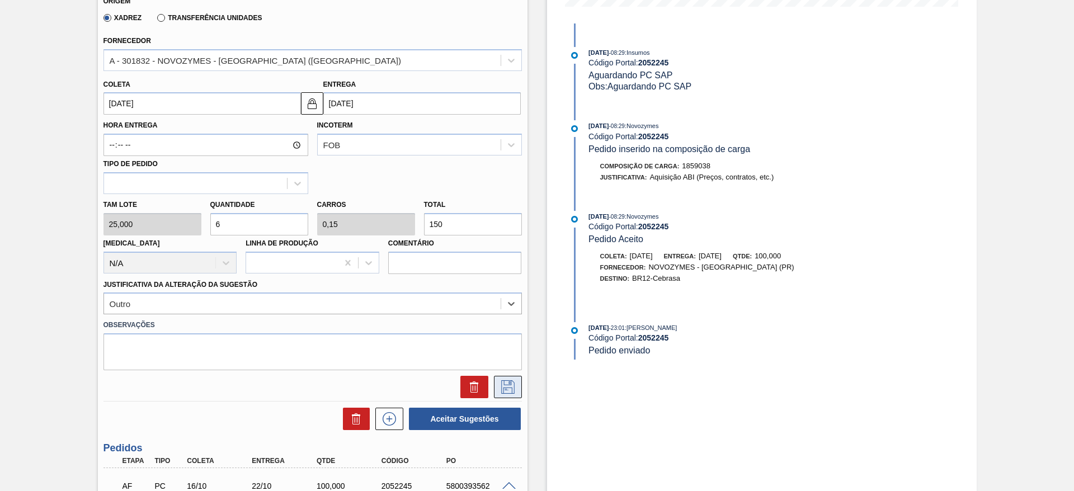
click at [514, 385] on icon at bounding box center [508, 386] width 18 height 13
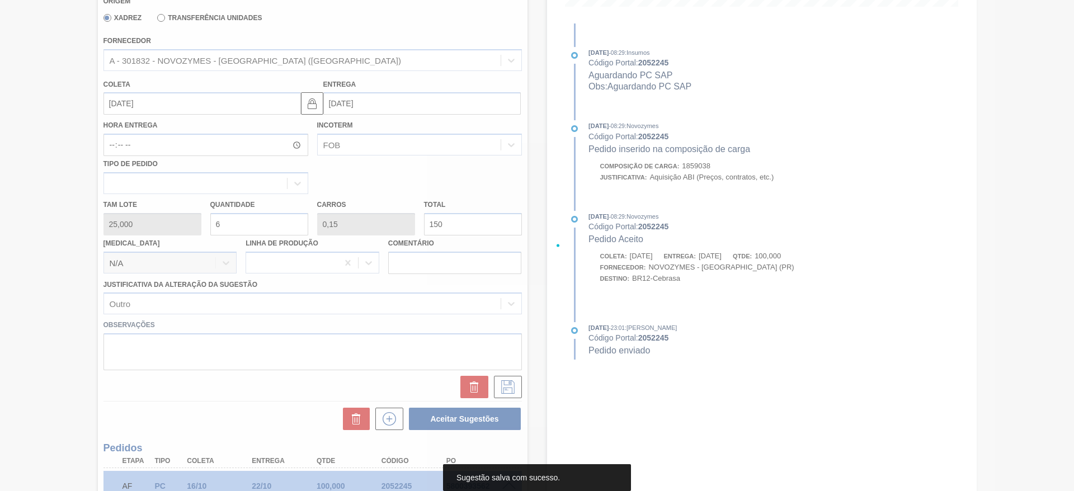
scroll to position [0, 0]
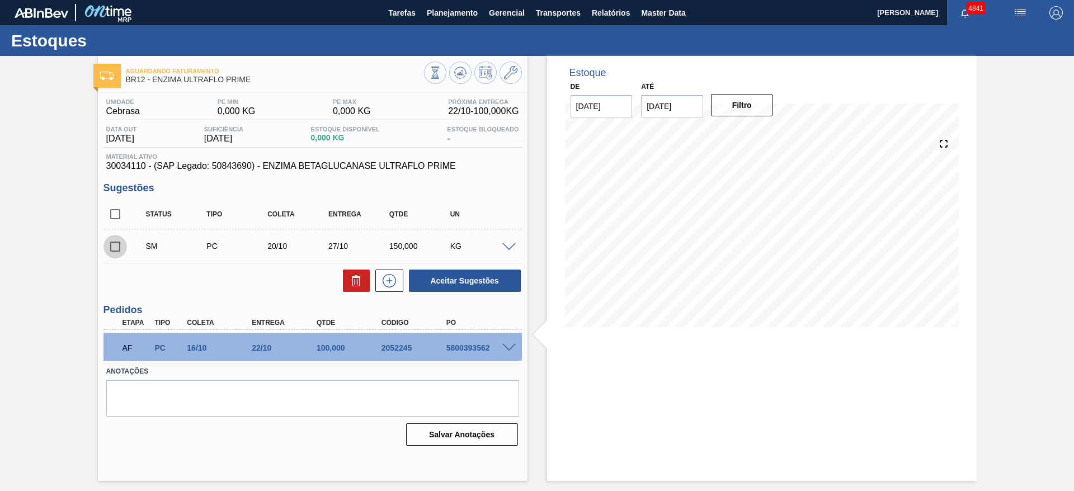
click at [116, 248] on input "checkbox" at bounding box center [115, 246] width 23 height 23
click at [481, 283] on button "Aceitar Sugestões" at bounding box center [465, 281] width 112 height 22
checkbox input "false"
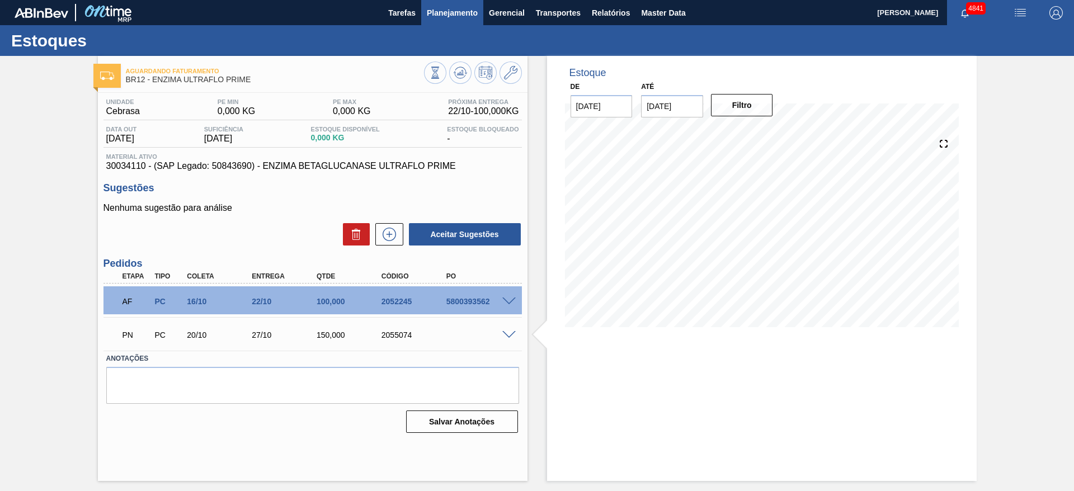
click at [468, 13] on span "Planejamento" at bounding box center [452, 12] width 51 height 13
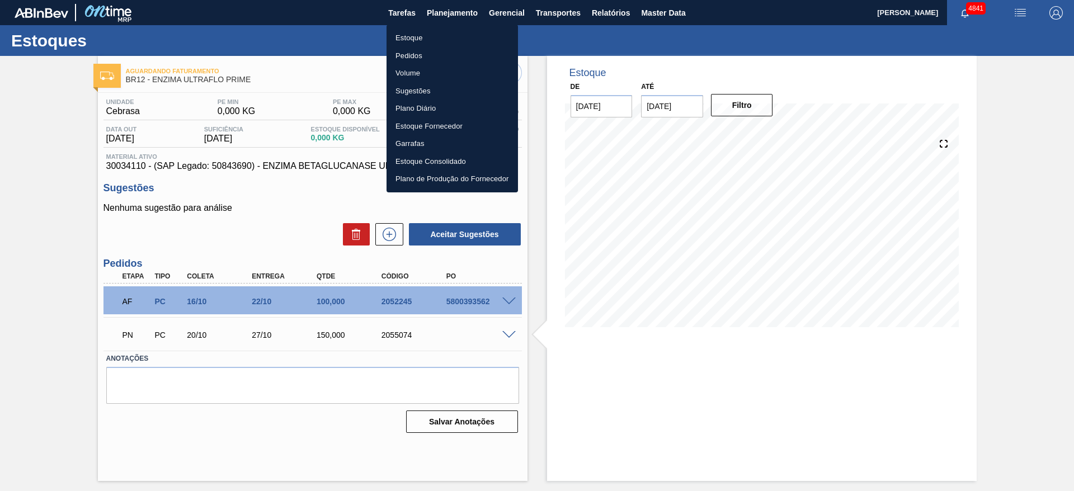
drag, startPoint x: 460, startPoint y: 40, endPoint x: 528, endPoint y: 45, distance: 67.3
click at [460, 41] on li "Estoque" at bounding box center [452, 38] width 131 height 18
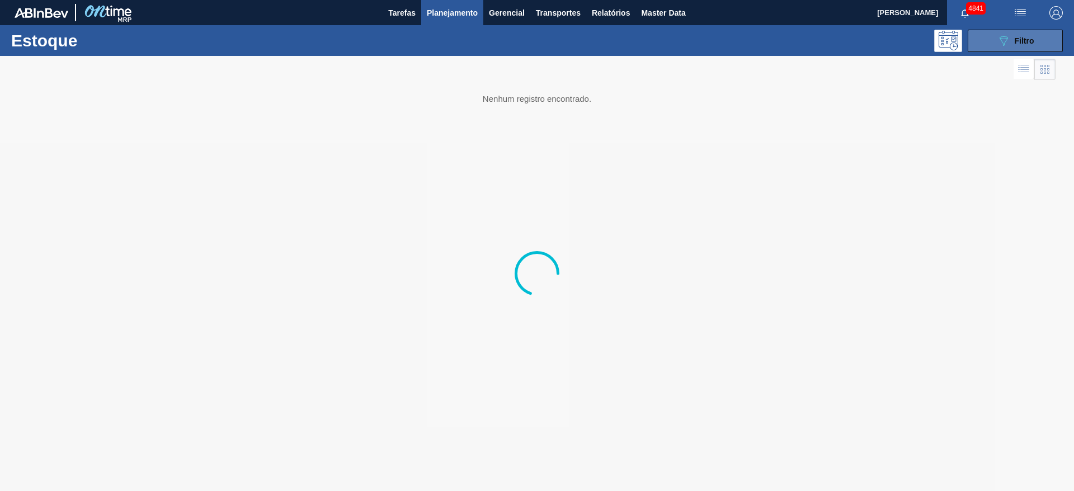
click at [1018, 46] on div "089F7B8B-B2A5-4AFE-B5C0-19BA573D28AC Filtro" at bounding box center [1015, 40] width 37 height 13
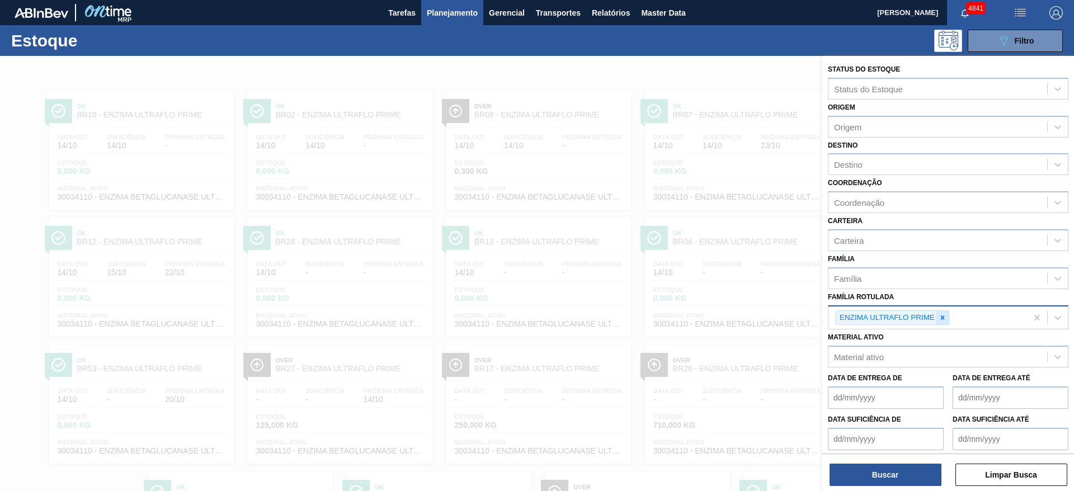
click at [944, 322] on div at bounding box center [943, 318] width 12 height 14
click at [923, 355] on div "Material ativo" at bounding box center [938, 354] width 219 height 16
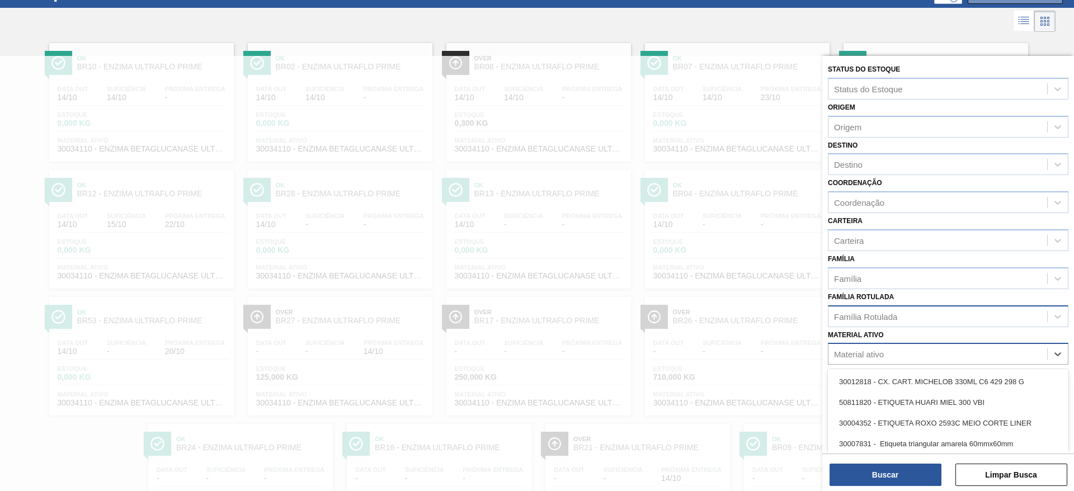
scroll to position [50, 0]
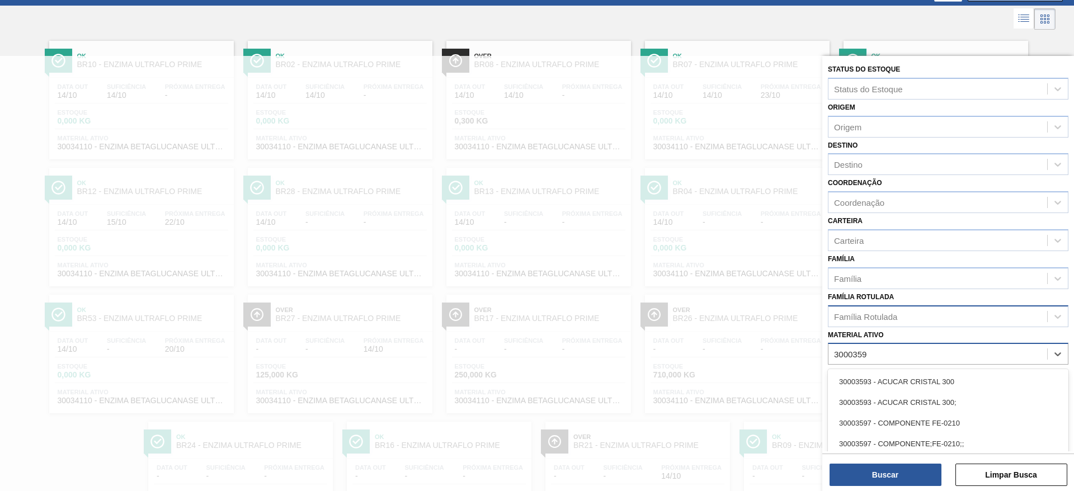
type ativo "30003592"
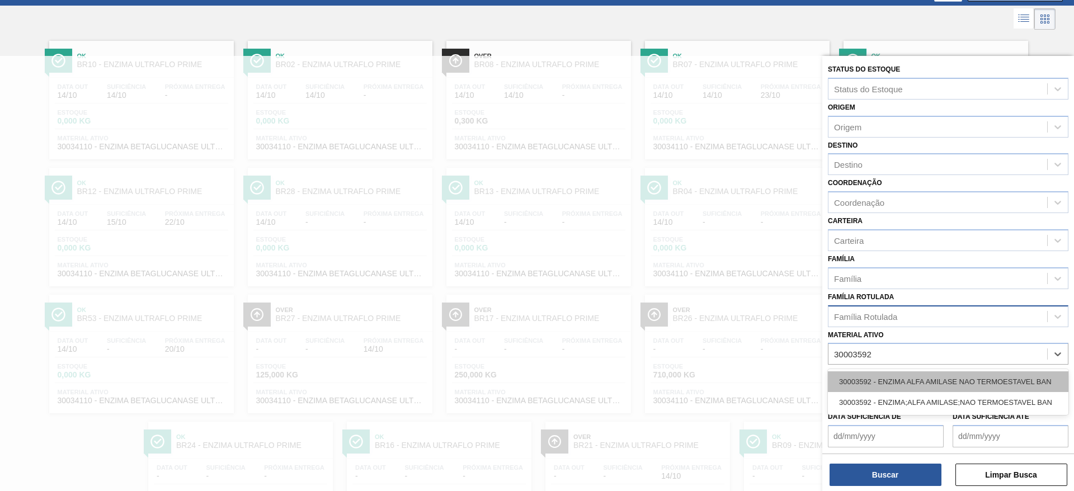
click at [909, 379] on div "30003592 - ENZIMA ALFA AMILASE NAO TERMOESTAVEL BAN" at bounding box center [948, 382] width 241 height 21
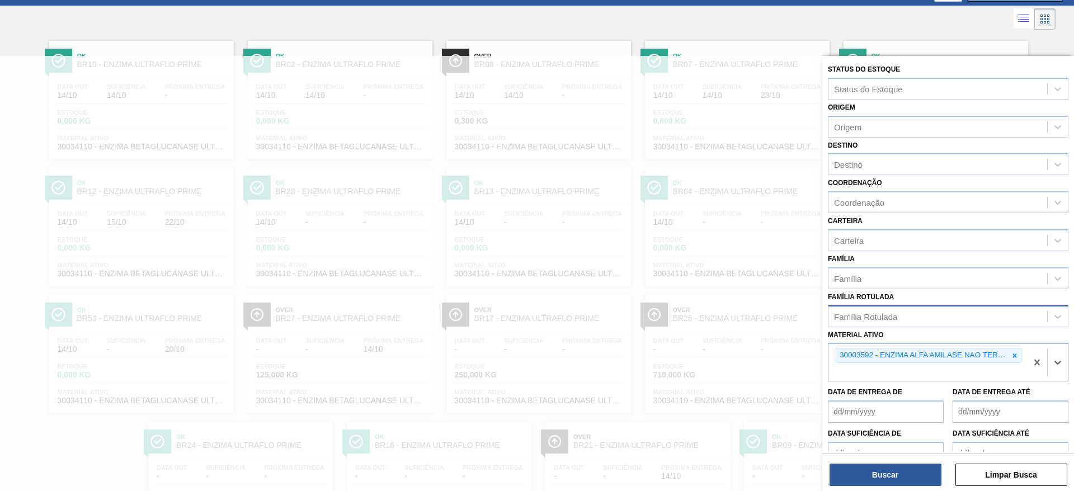
click at [891, 486] on div "Status do Estoque Status do Estoque Origem Origem Destino Destino Coordenação C…" at bounding box center [948, 275] width 252 height 438
click at [891, 482] on button "Buscar" at bounding box center [886, 475] width 112 height 22
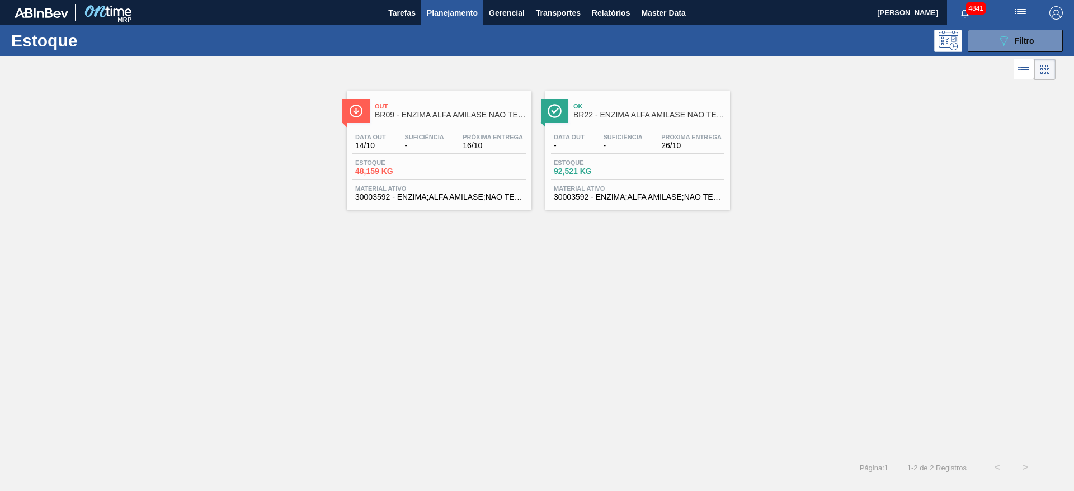
click at [418, 176] on div "Estoque 48,159 KG" at bounding box center [438, 169] width 173 height 20
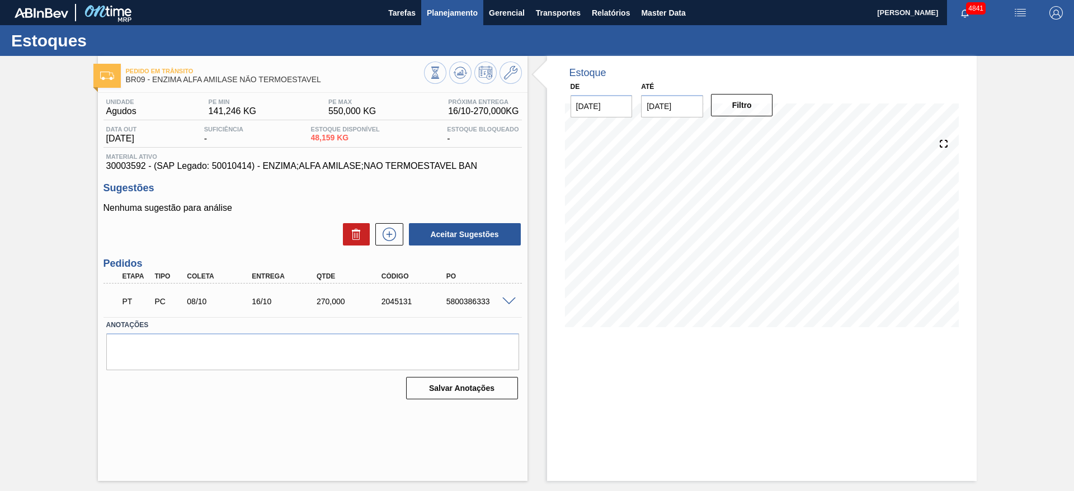
click at [426, 5] on button "Planejamento" at bounding box center [452, 12] width 62 height 25
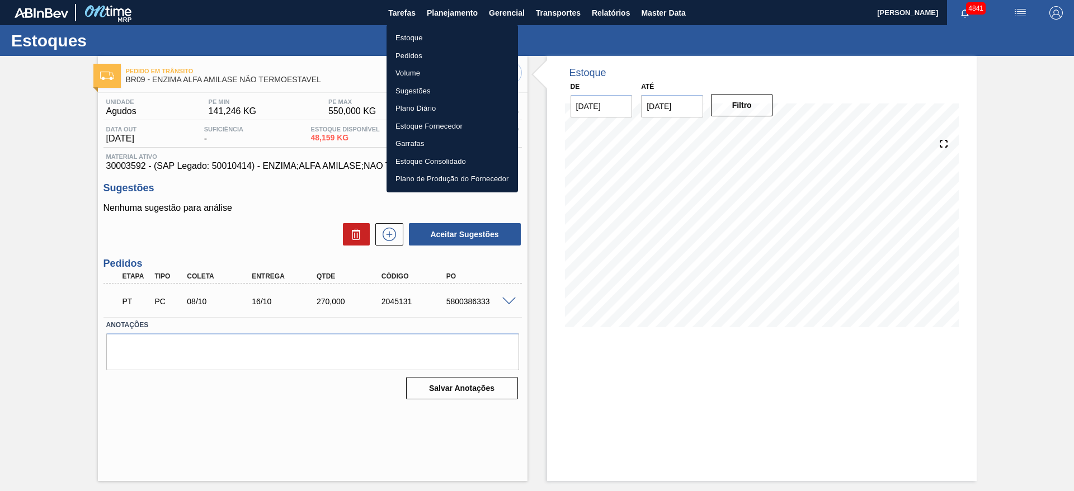
drag, startPoint x: 442, startPoint y: 32, endPoint x: 777, endPoint y: 1, distance: 336.6
click at [442, 32] on li "Estoque" at bounding box center [452, 38] width 131 height 18
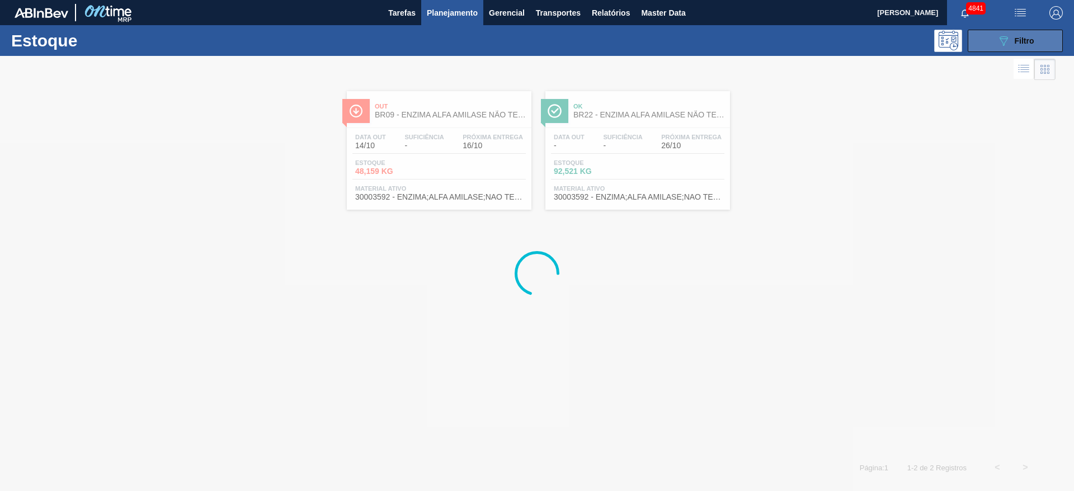
click at [999, 48] on button "089F7B8B-B2A5-4AFE-B5C0-19BA573D28AC Filtro" at bounding box center [1015, 41] width 95 height 22
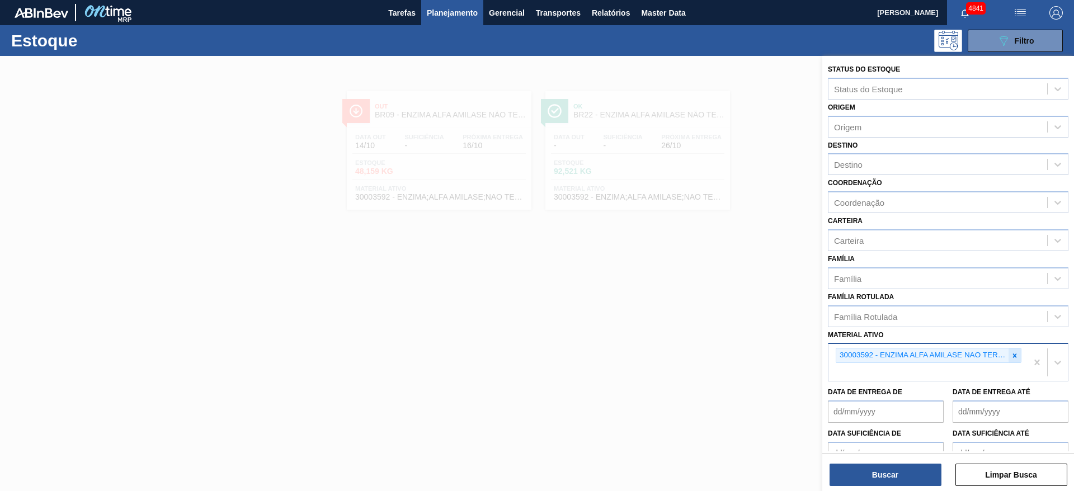
click at [1018, 360] on div at bounding box center [1015, 356] width 12 height 14
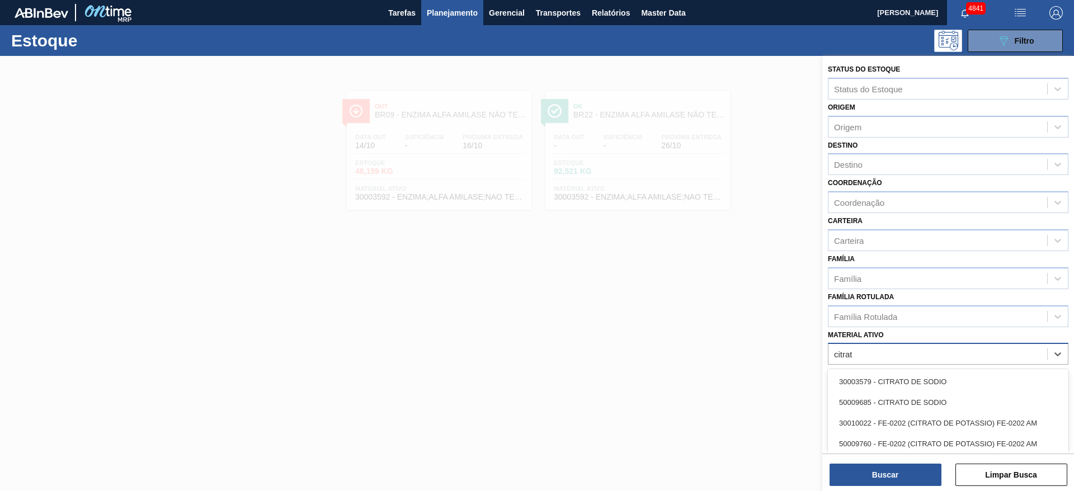
type ativo "citrato"
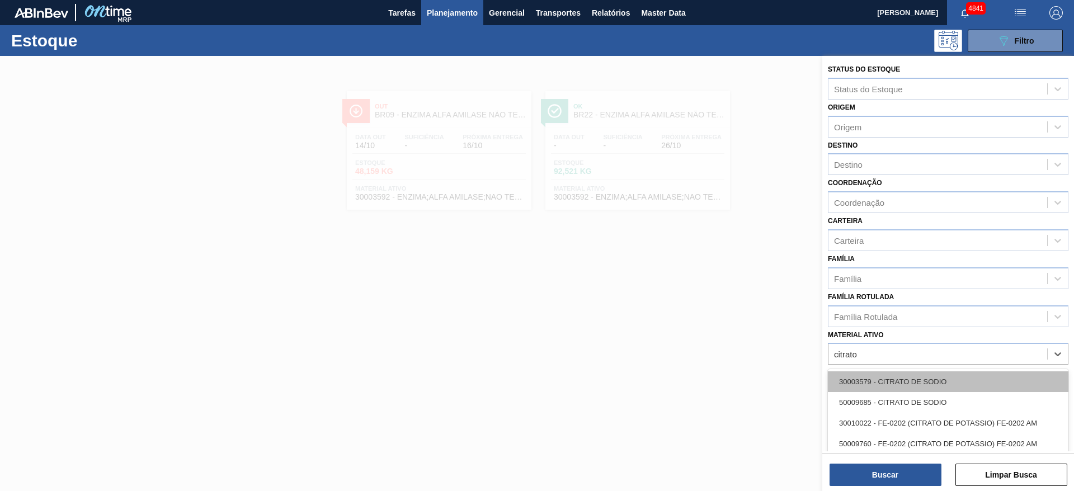
click at [977, 391] on div "30003579 - CITRATO DE SODIO" at bounding box center [948, 382] width 241 height 21
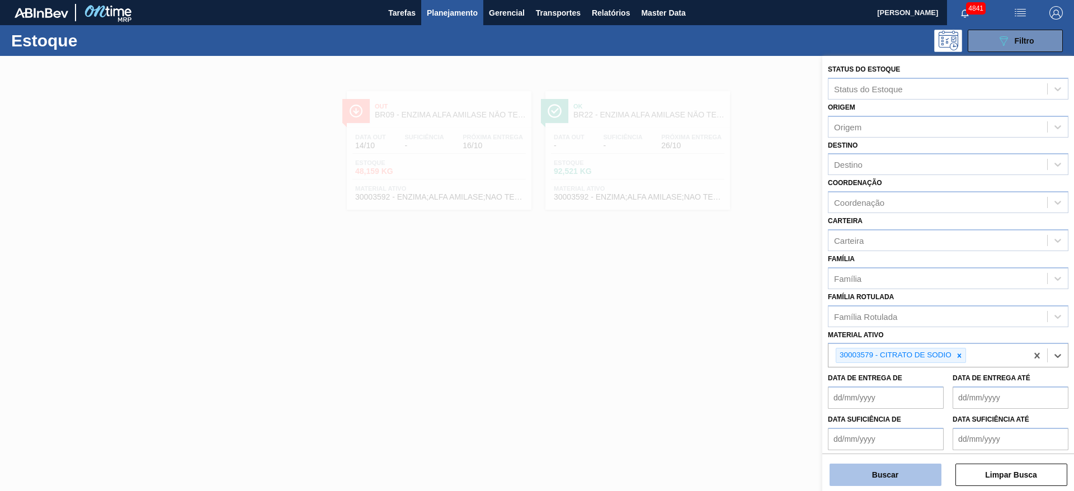
click at [910, 473] on button "Buscar" at bounding box center [886, 475] width 112 height 22
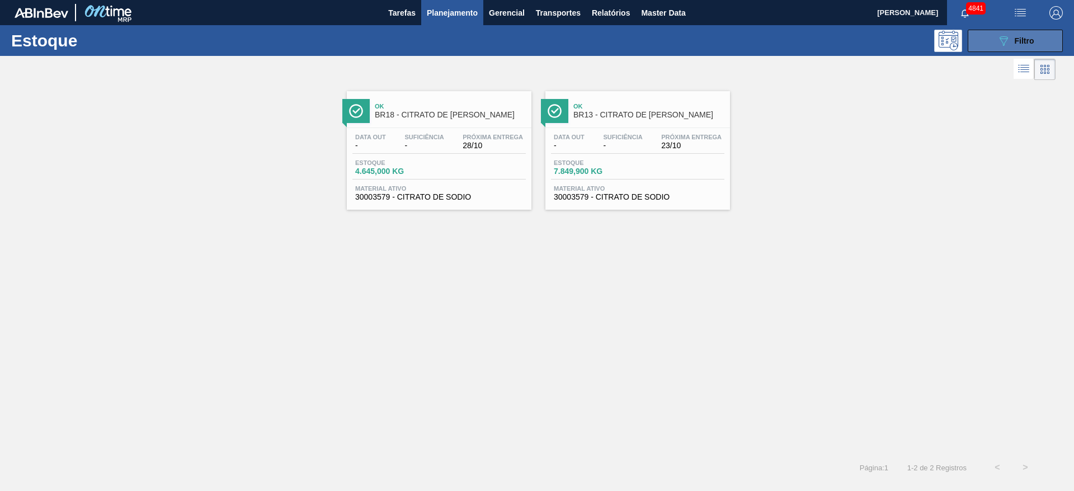
click at [1039, 47] on button "089F7B8B-B2A5-4AFE-B5C0-19BA573D28AC Filtro" at bounding box center [1015, 41] width 95 height 22
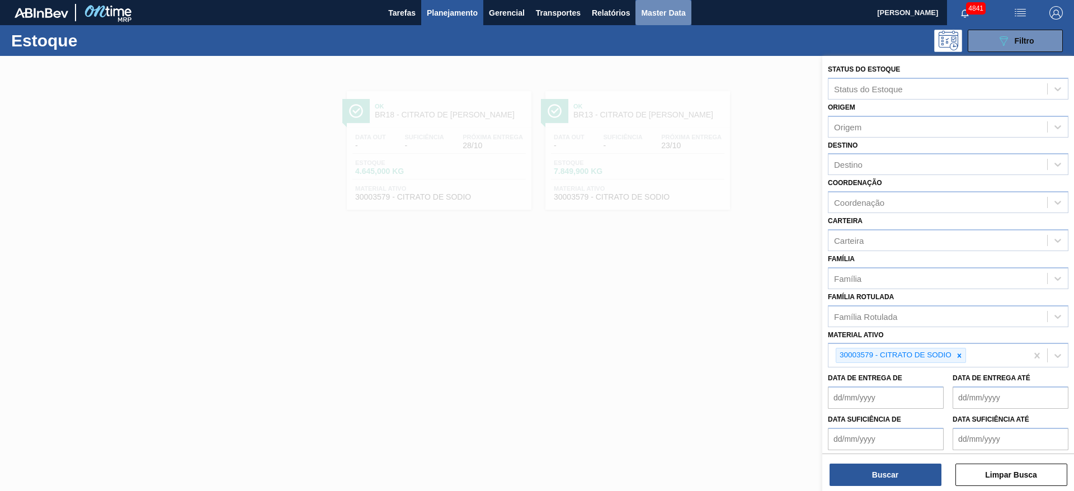
click at [680, 12] on span "Master Data" at bounding box center [663, 12] width 44 height 13
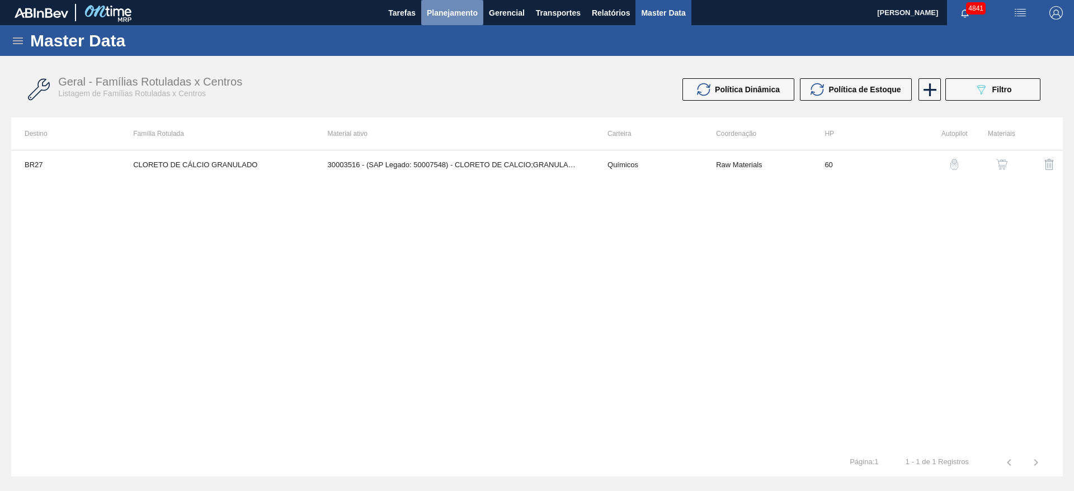
click at [446, 11] on span "Planejamento" at bounding box center [452, 12] width 51 height 13
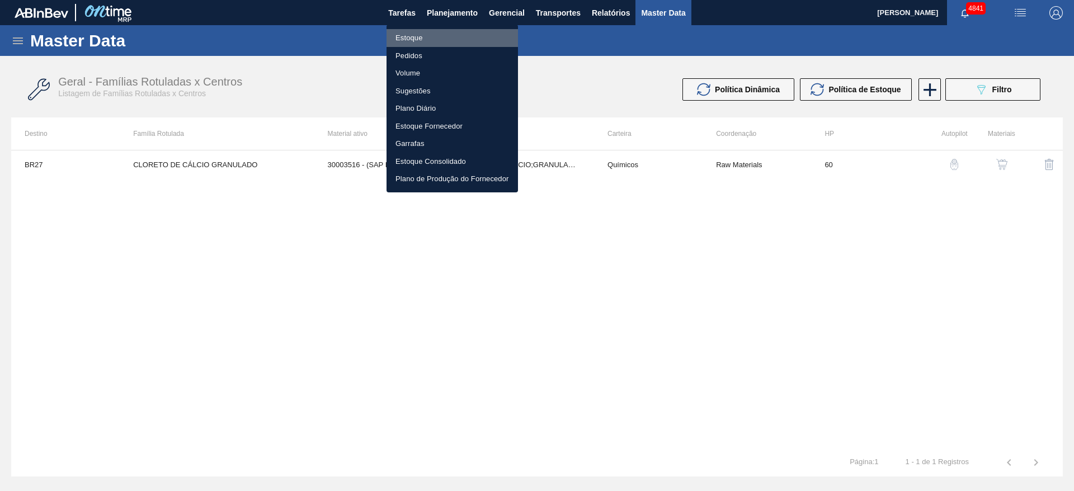
click at [444, 38] on li "Estoque" at bounding box center [452, 38] width 131 height 18
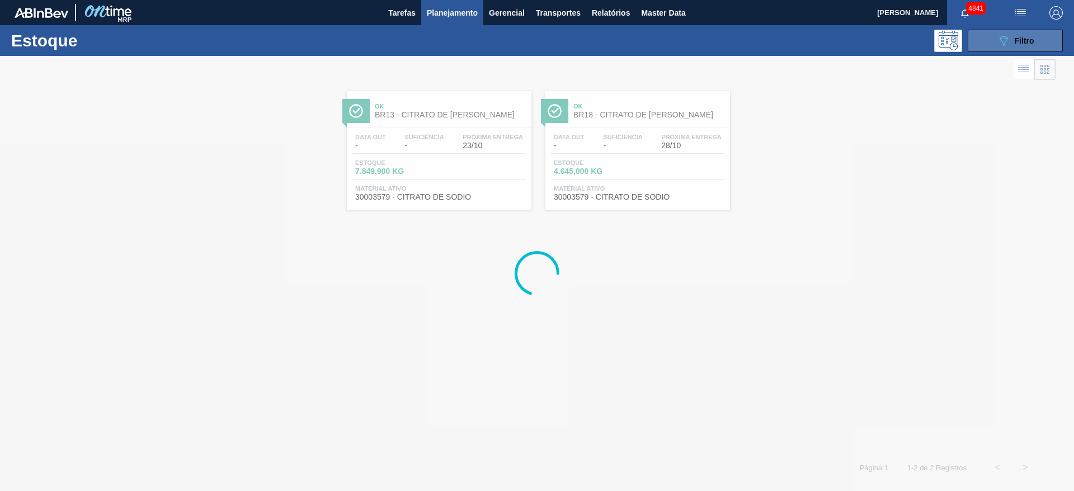
click at [1025, 41] on span "Filtro" at bounding box center [1025, 40] width 20 height 9
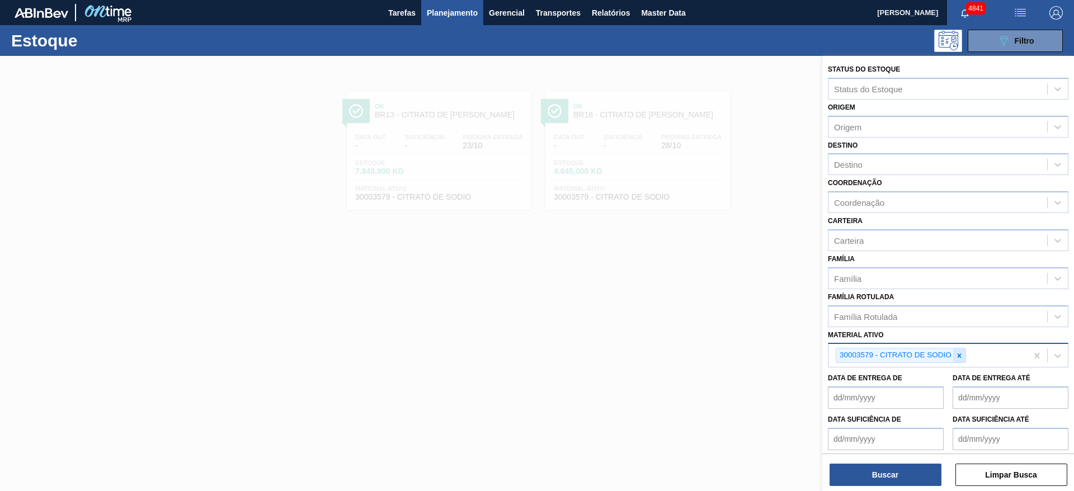
click at [963, 357] on icon at bounding box center [960, 356] width 8 height 8
click at [962, 357] on icon at bounding box center [960, 356] width 8 height 8
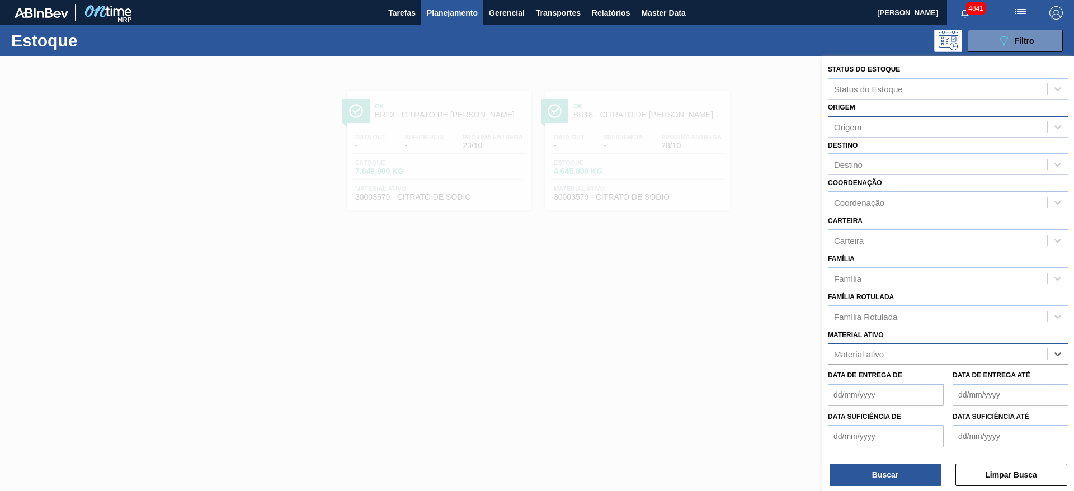
click at [863, 125] on div "Origem" at bounding box center [938, 127] width 219 height 16
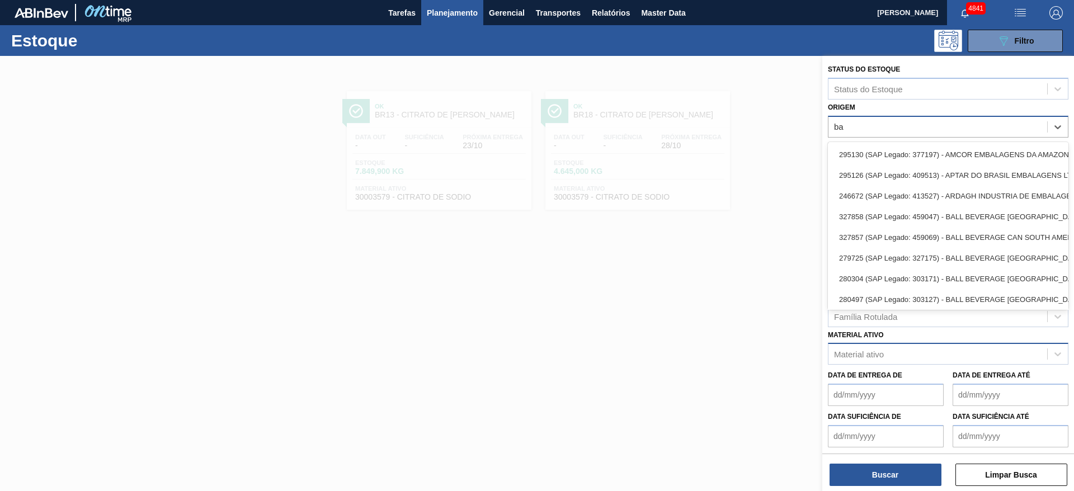
type input "bau"
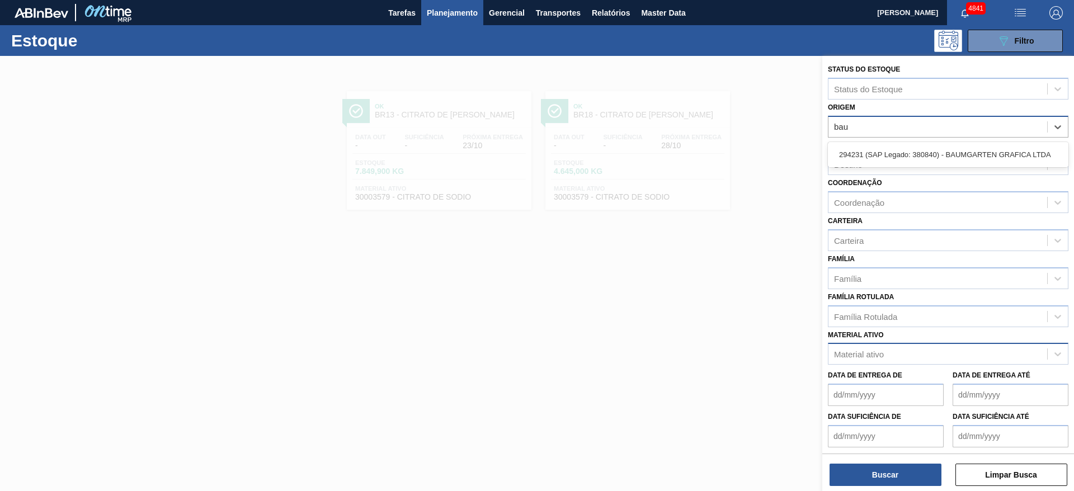
click at [864, 152] on div "294231 (SAP Legado: 380840) - BAUMGARTEN GRAFICA LTDA" at bounding box center [948, 154] width 241 height 21
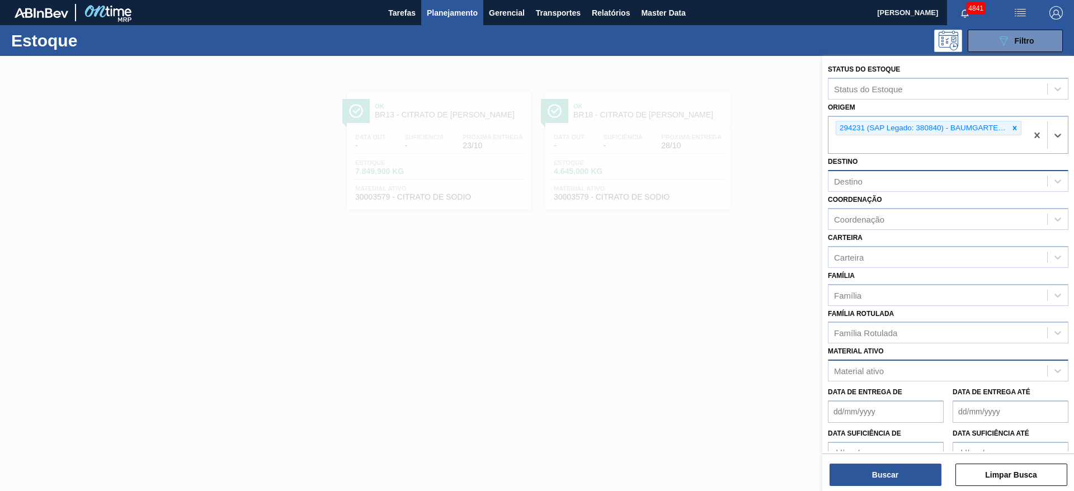
click at [878, 178] on div "Destino" at bounding box center [938, 181] width 219 height 16
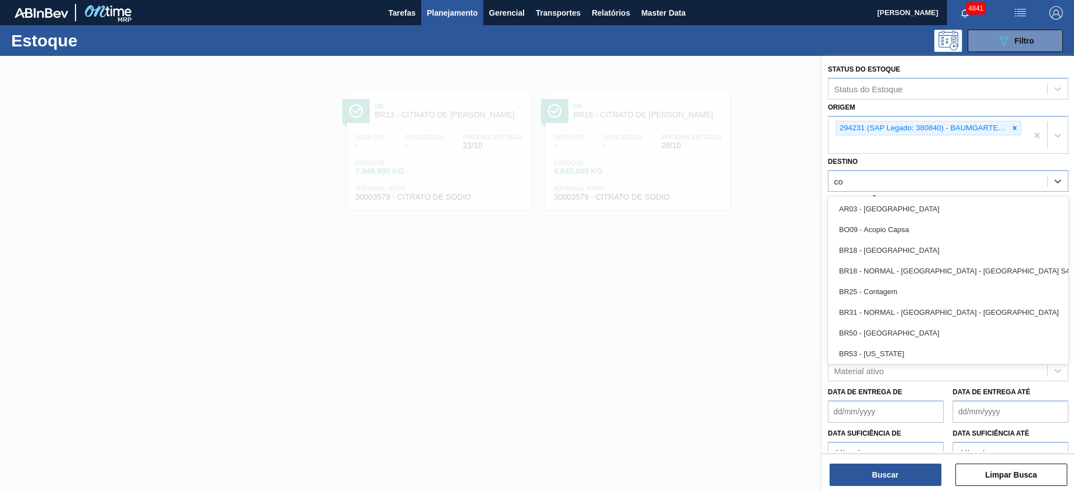
type input "col"
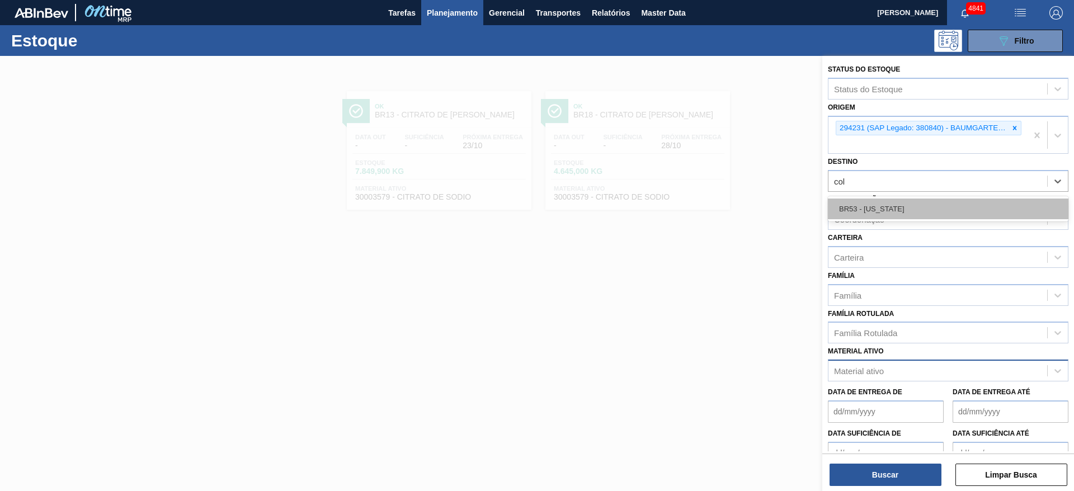
click at [879, 210] on div "BR53 - Colorado" at bounding box center [948, 209] width 241 height 21
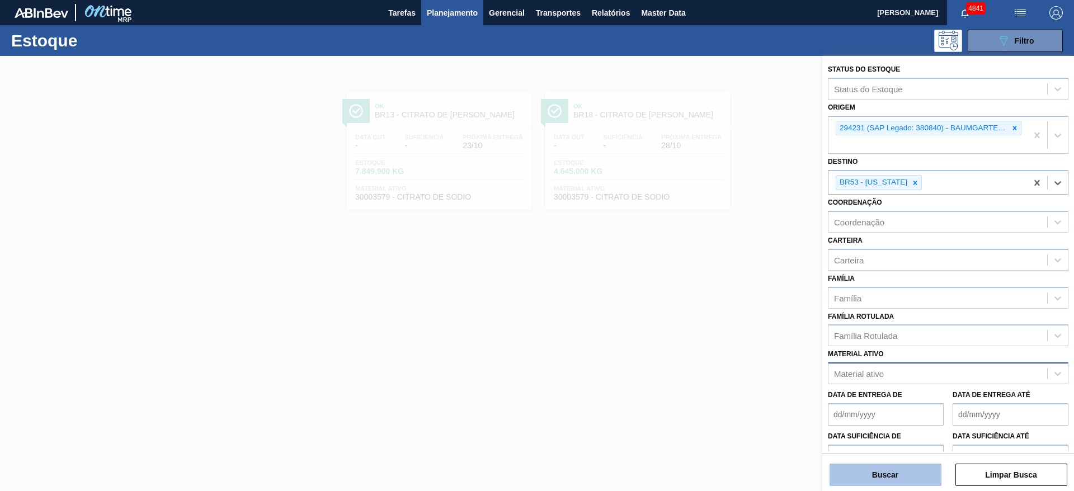
click at [852, 481] on button "Buscar" at bounding box center [886, 475] width 112 height 22
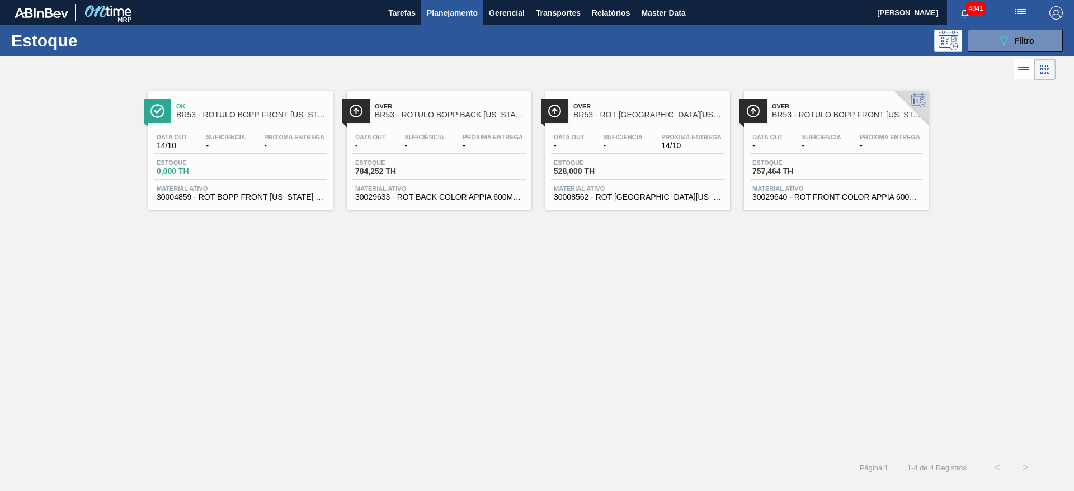
click at [446, 157] on div "Data out - Suficiência - Próxima Entrega - Estoque 784,252 TH Material ativo 30…" at bounding box center [439, 166] width 185 height 76
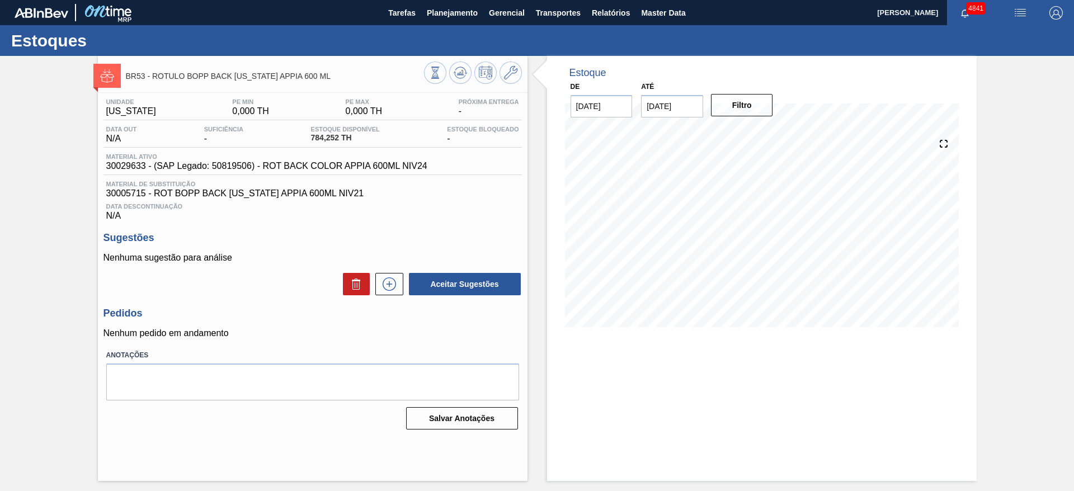
click at [121, 195] on span "30005715 - ROT BOPP BACK COLORADO APPIA 600ML NIV21" at bounding box center [312, 194] width 413 height 10
drag, startPoint x: 107, startPoint y: 167, endPoint x: 145, endPoint y: 168, distance: 38.1
click at [145, 168] on span "30029633 - (SAP Legado: 50819506) - ROT BACK COLOR APPIA 600ML NIV24" at bounding box center [266, 166] width 321 height 10
copy span "30029633"
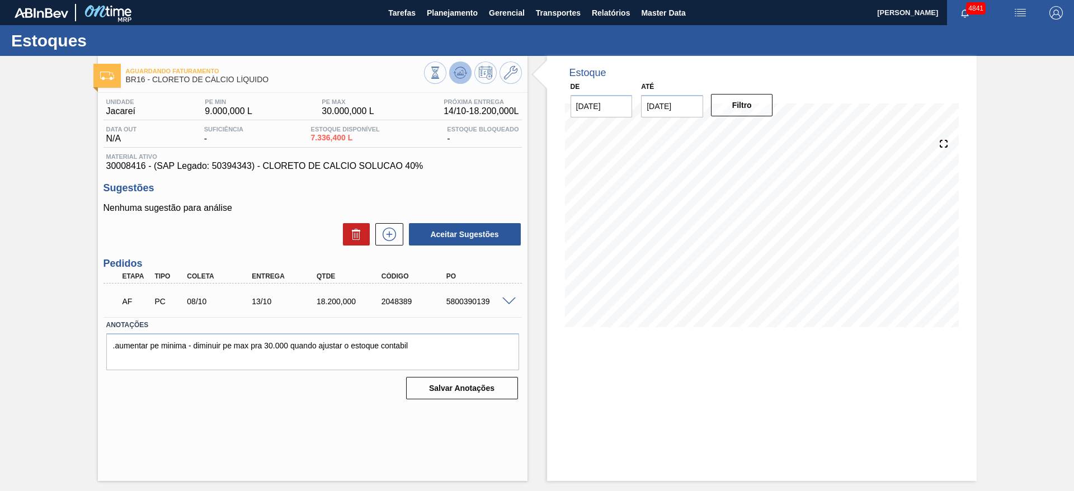
click at [466, 72] on icon at bounding box center [460, 72] width 13 height 13
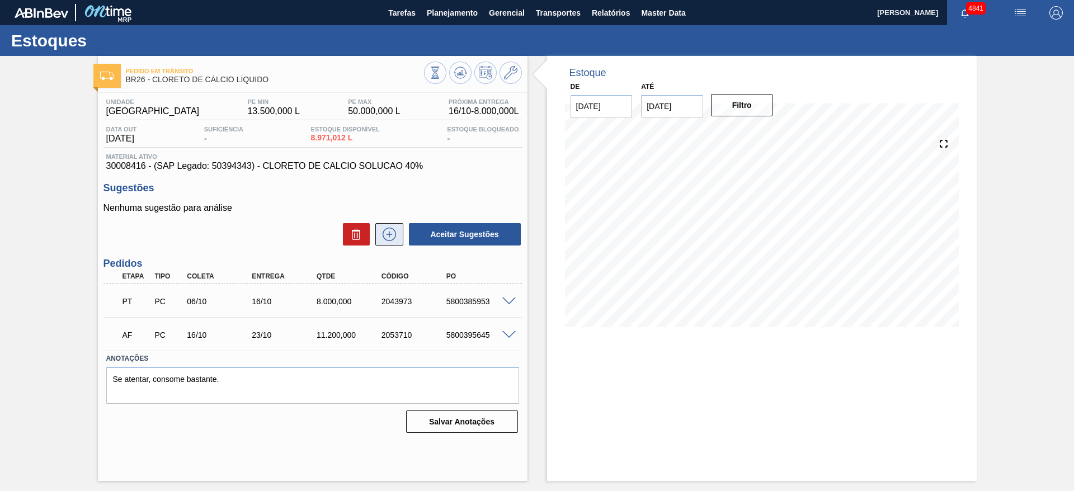
click at [393, 239] on icon at bounding box center [389, 234] width 13 height 13
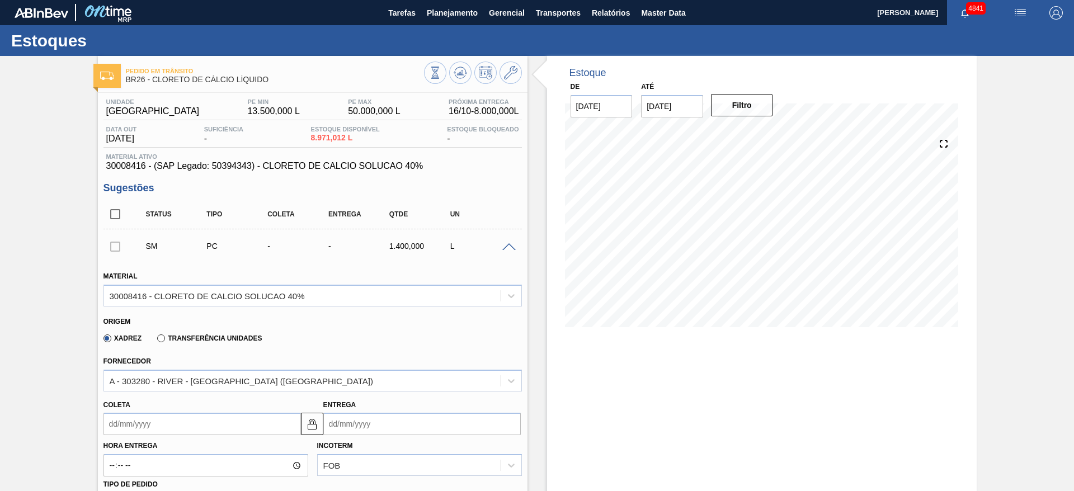
scroll to position [168, 0]
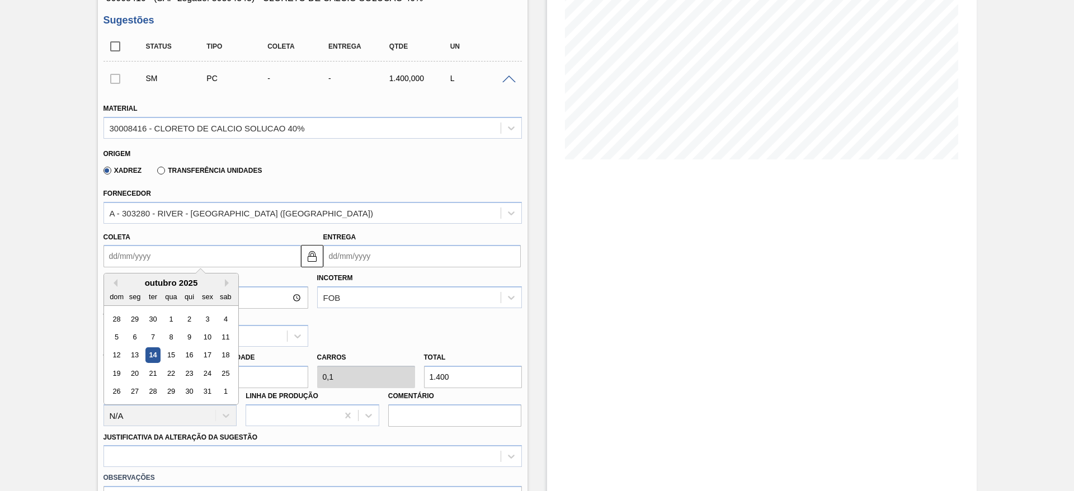
click at [178, 260] on input "Coleta" at bounding box center [203, 256] width 198 height 22
click at [186, 357] on div "16" at bounding box center [188, 355] width 15 height 15
type input "[DATE]"
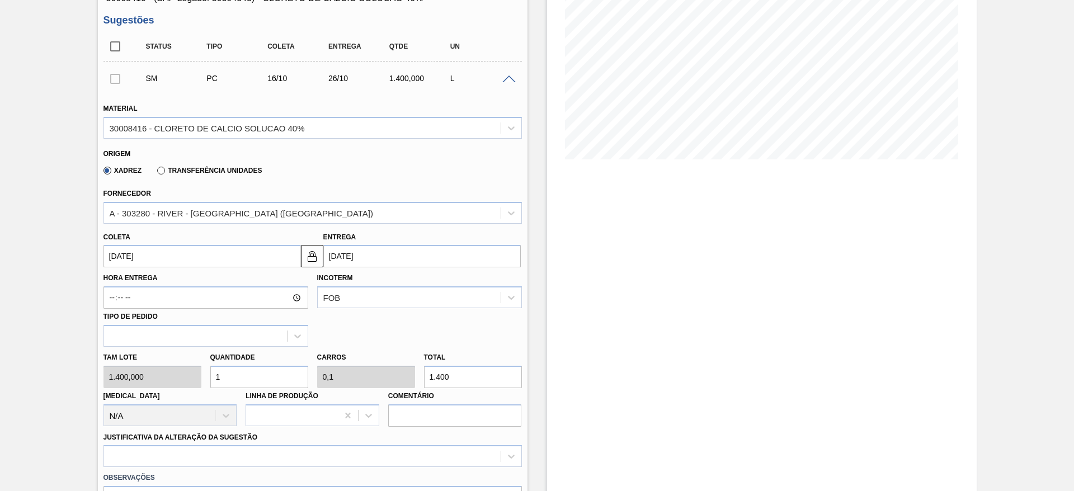
click at [226, 371] on input "1" at bounding box center [259, 377] width 98 height 22
type input "10"
type input "1"
type input "14.000"
click at [198, 378] on div "Tam lote 1.400,000 Quantidade 10 Carros 1 Total 14.000 Doca N/A Linha de Produç…" at bounding box center [312, 387] width 427 height 80
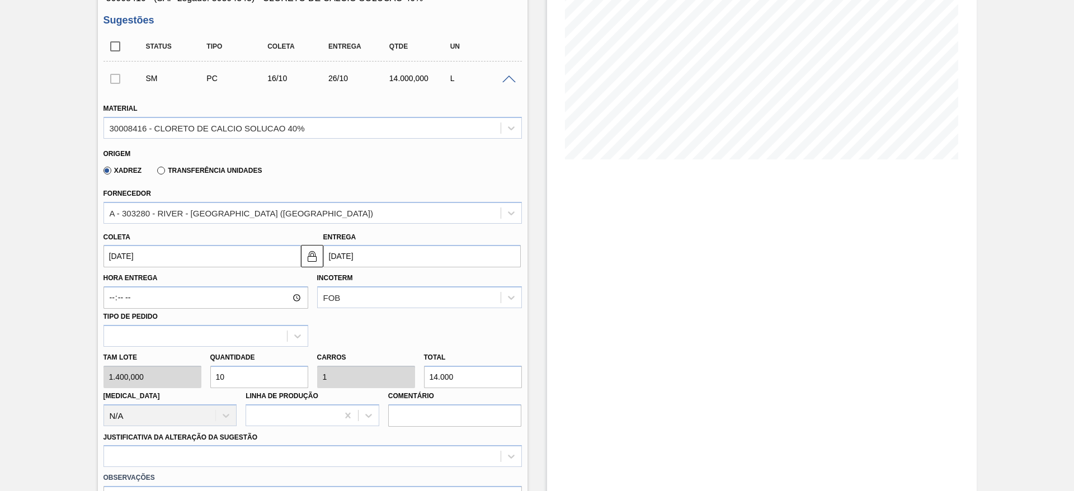
type input "8"
type input "0,8"
type input "11.200"
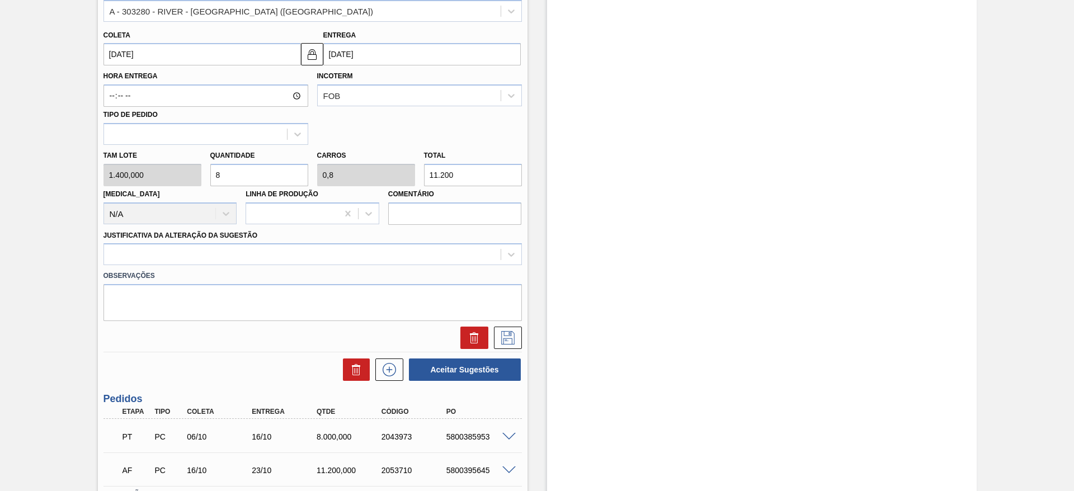
scroll to position [420, 0]
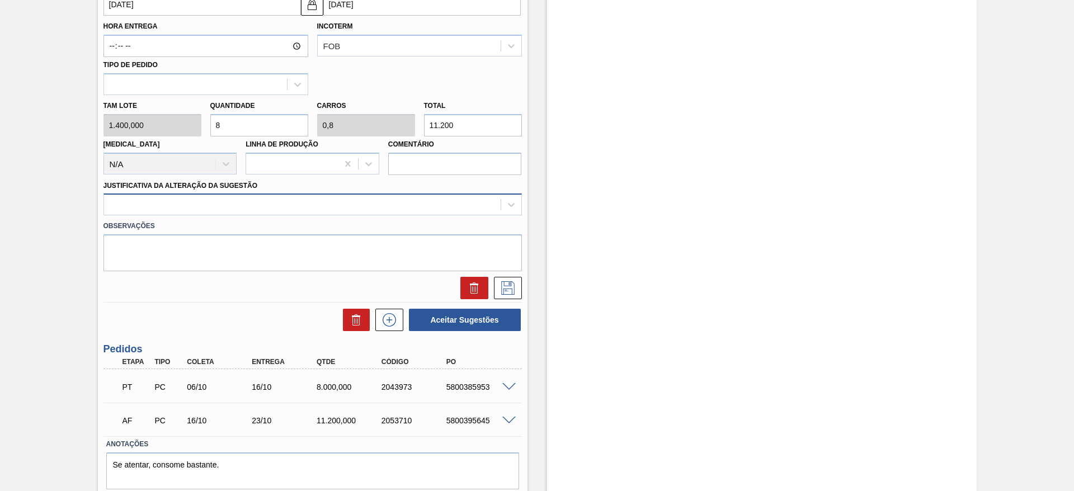
type input "8"
click at [251, 198] on div at bounding box center [302, 205] width 397 height 16
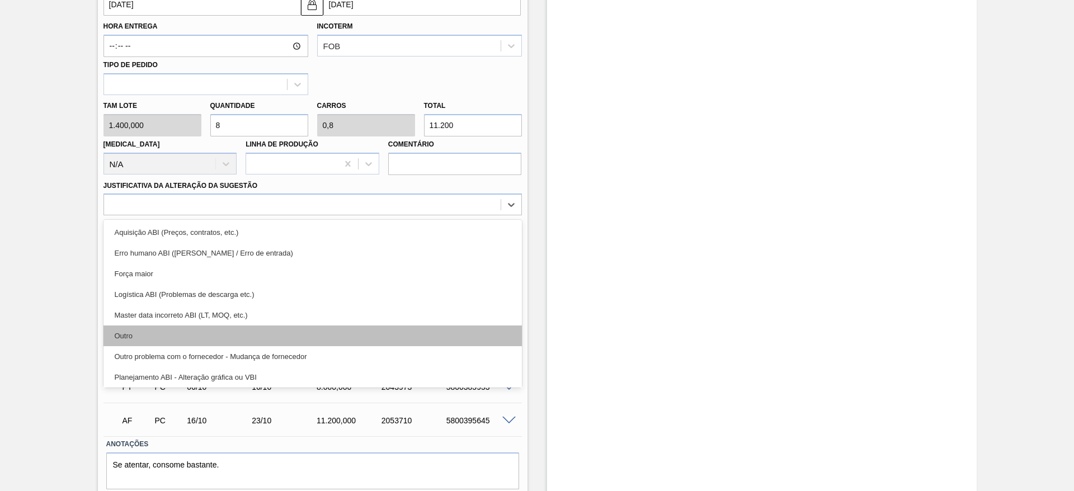
click at [309, 332] on div "Outro" at bounding box center [313, 336] width 419 height 21
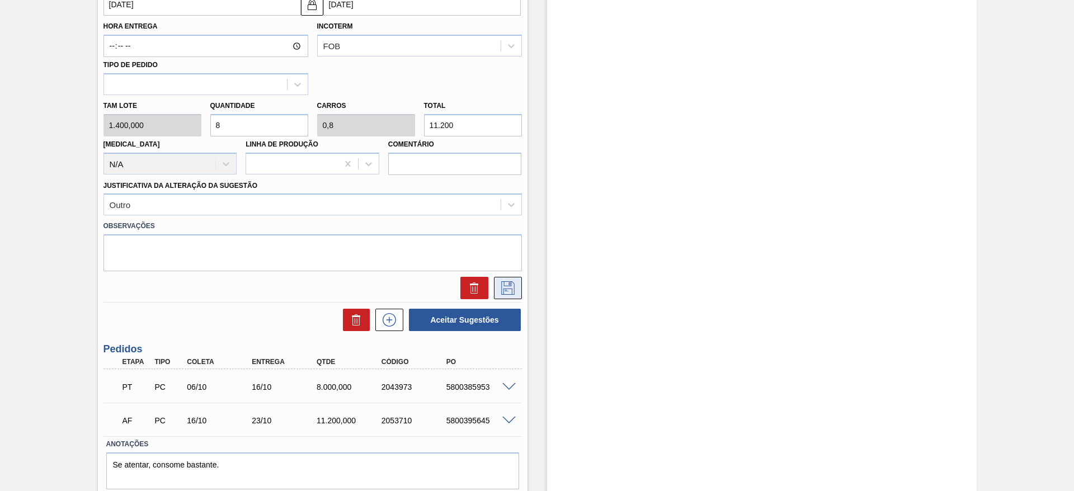
click at [499, 290] on icon at bounding box center [508, 287] width 18 height 13
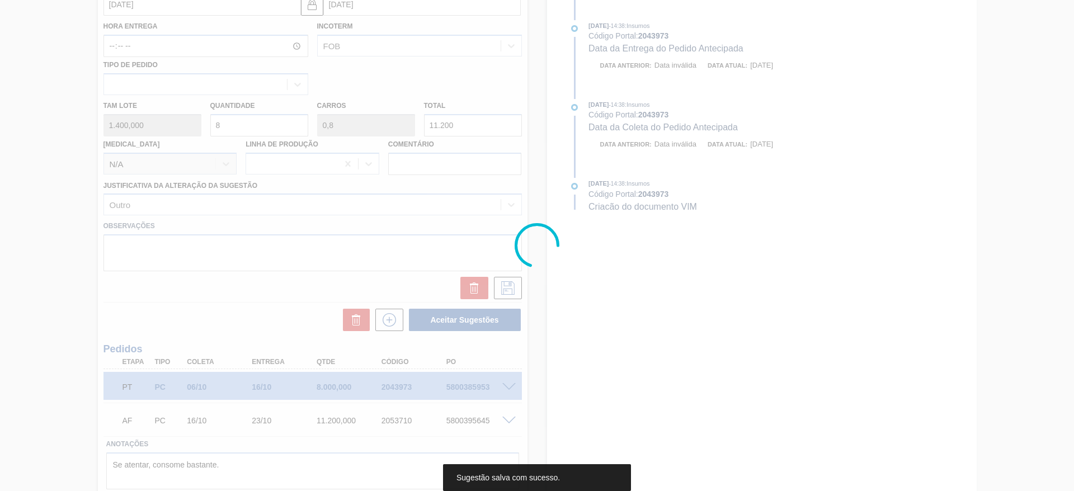
scroll to position [0, 0]
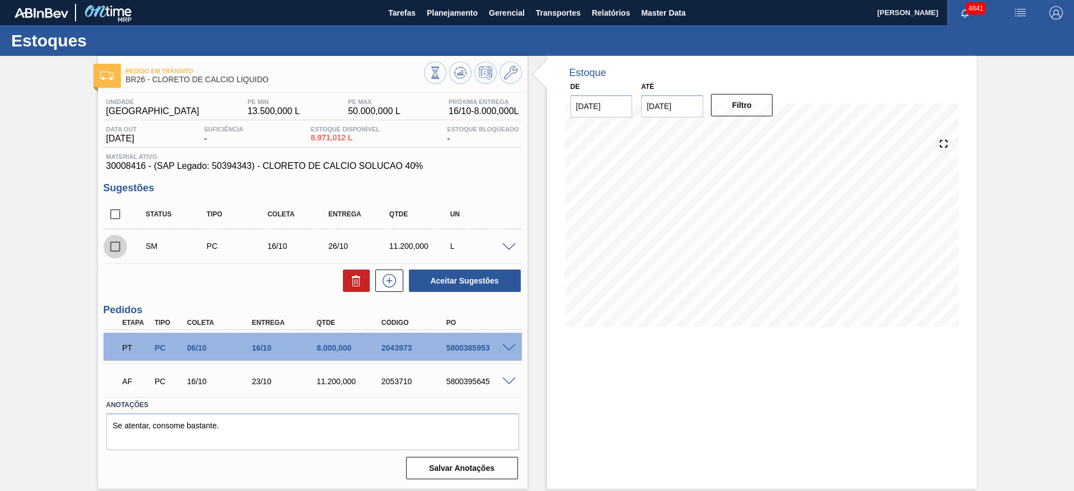
click at [109, 249] on input "checkbox" at bounding box center [115, 246] width 23 height 23
click at [512, 242] on div at bounding box center [511, 246] width 22 height 8
click at [510, 243] on span at bounding box center [508, 247] width 13 height 8
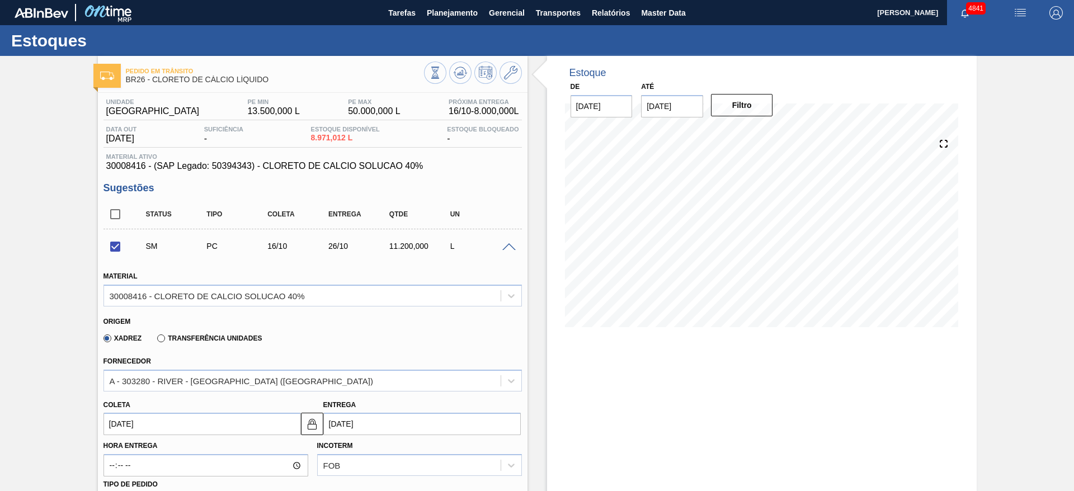
drag, startPoint x: 498, startPoint y: 246, endPoint x: 505, endPoint y: 245, distance: 7.3
click at [503, 245] on div "SM PC 16/10 26/10 11.200,000 L" at bounding box center [313, 246] width 419 height 28
click at [505, 245] on span at bounding box center [508, 247] width 13 height 8
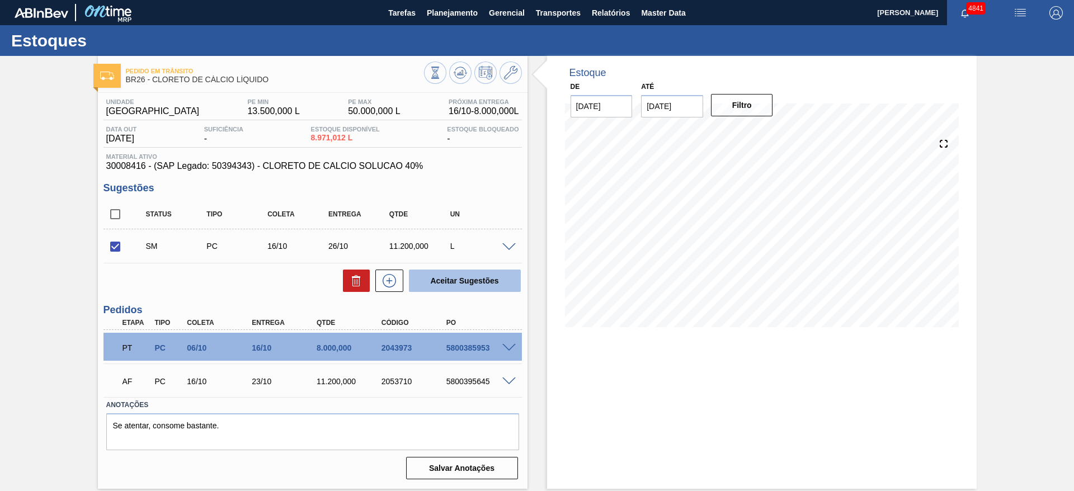
click at [452, 280] on button "Aceitar Sugestões" at bounding box center [465, 281] width 112 height 22
checkbox input "false"
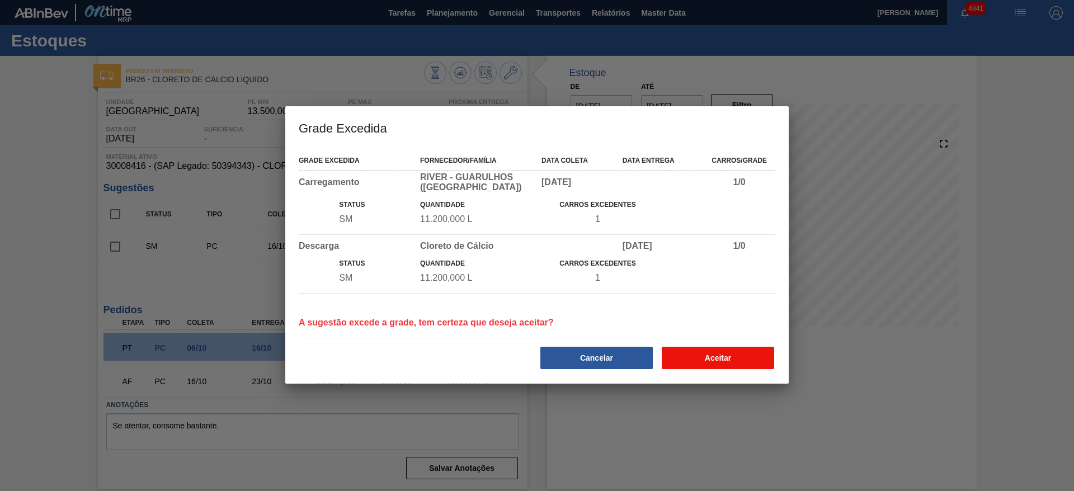
click at [707, 361] on button "Aceitar" at bounding box center [718, 358] width 112 height 22
